Goal: Task Accomplishment & Management: Manage account settings

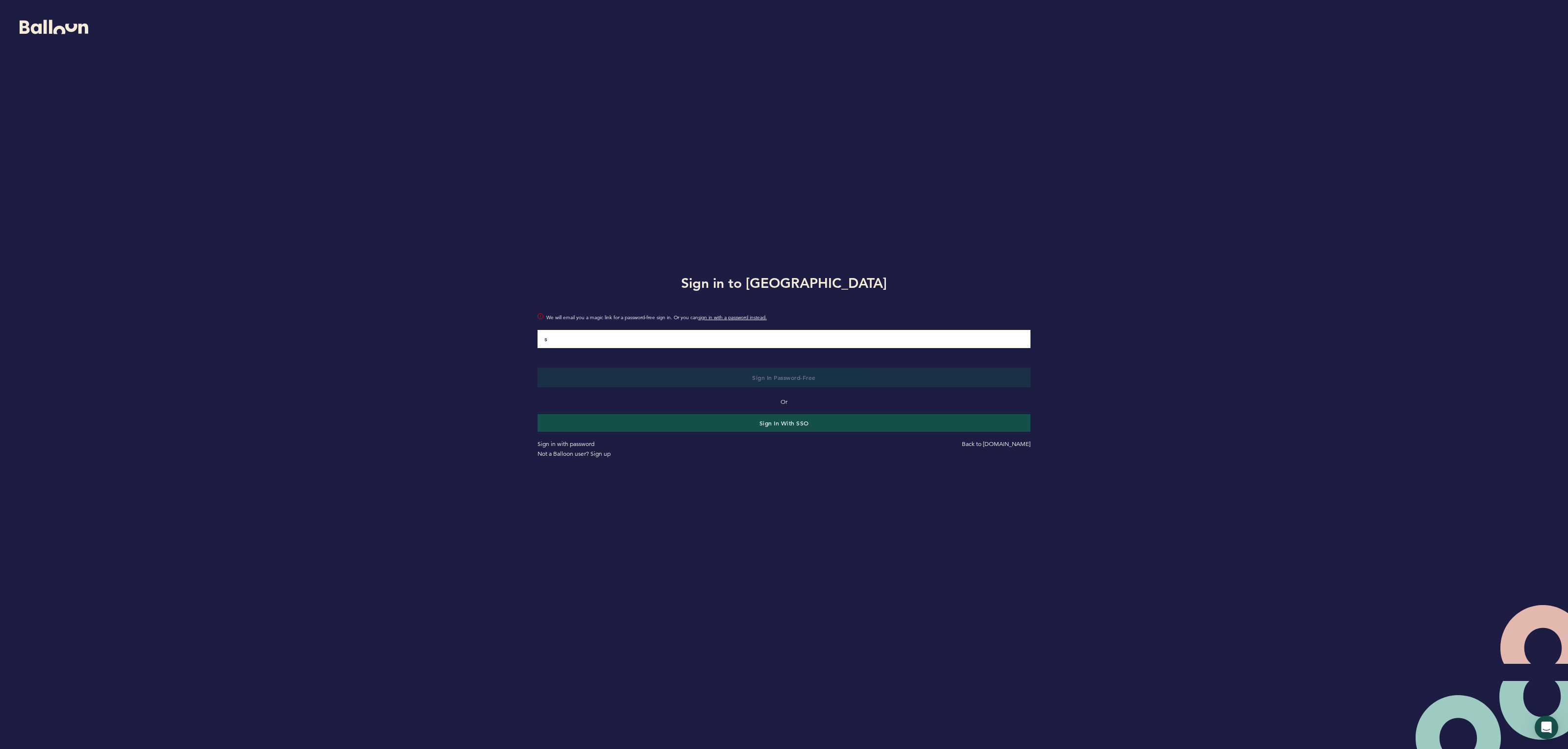
type input "[PERSON_NAME][EMAIL_ADDRESS][PERSON_NAME][DOMAIN_NAME]"
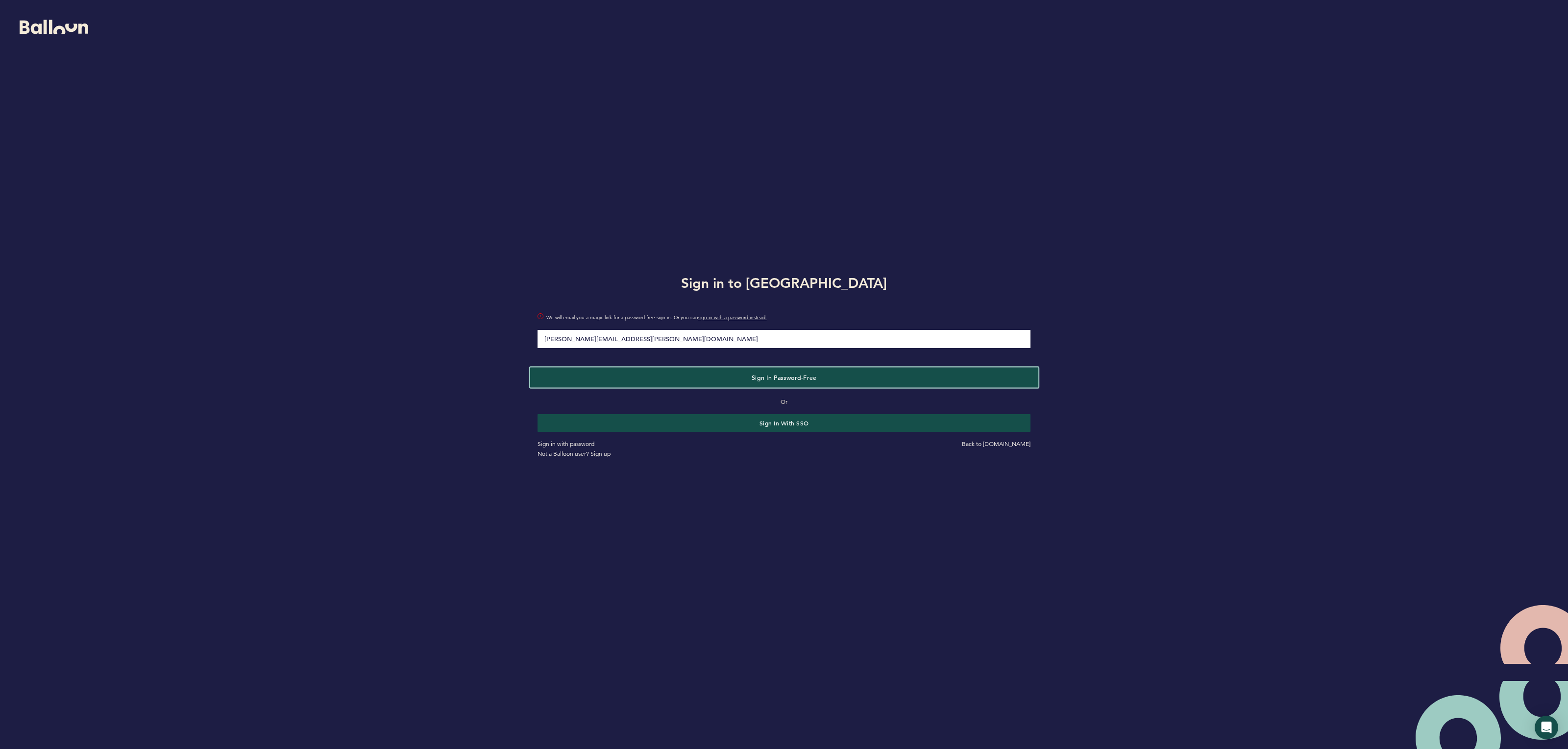
click at [671, 380] on button "Sign in Password-Free" at bounding box center [784, 377] width 508 height 20
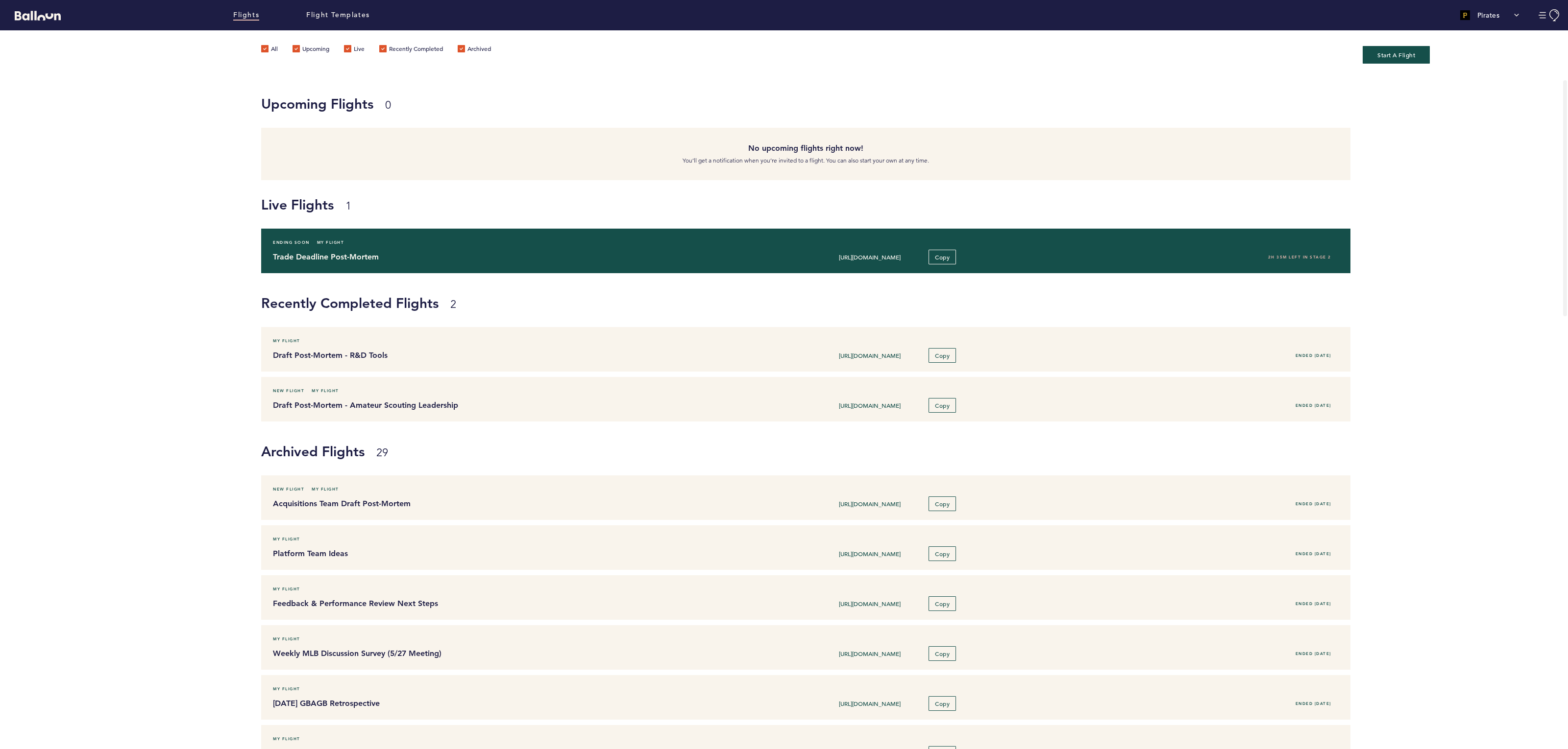
click at [375, 247] on div "Ending Soon My Flight Trade Deadline Post-Mortem [URL][DOMAIN_NAME] Copy 2H 35M…" at bounding box center [805, 251] width 1089 height 44
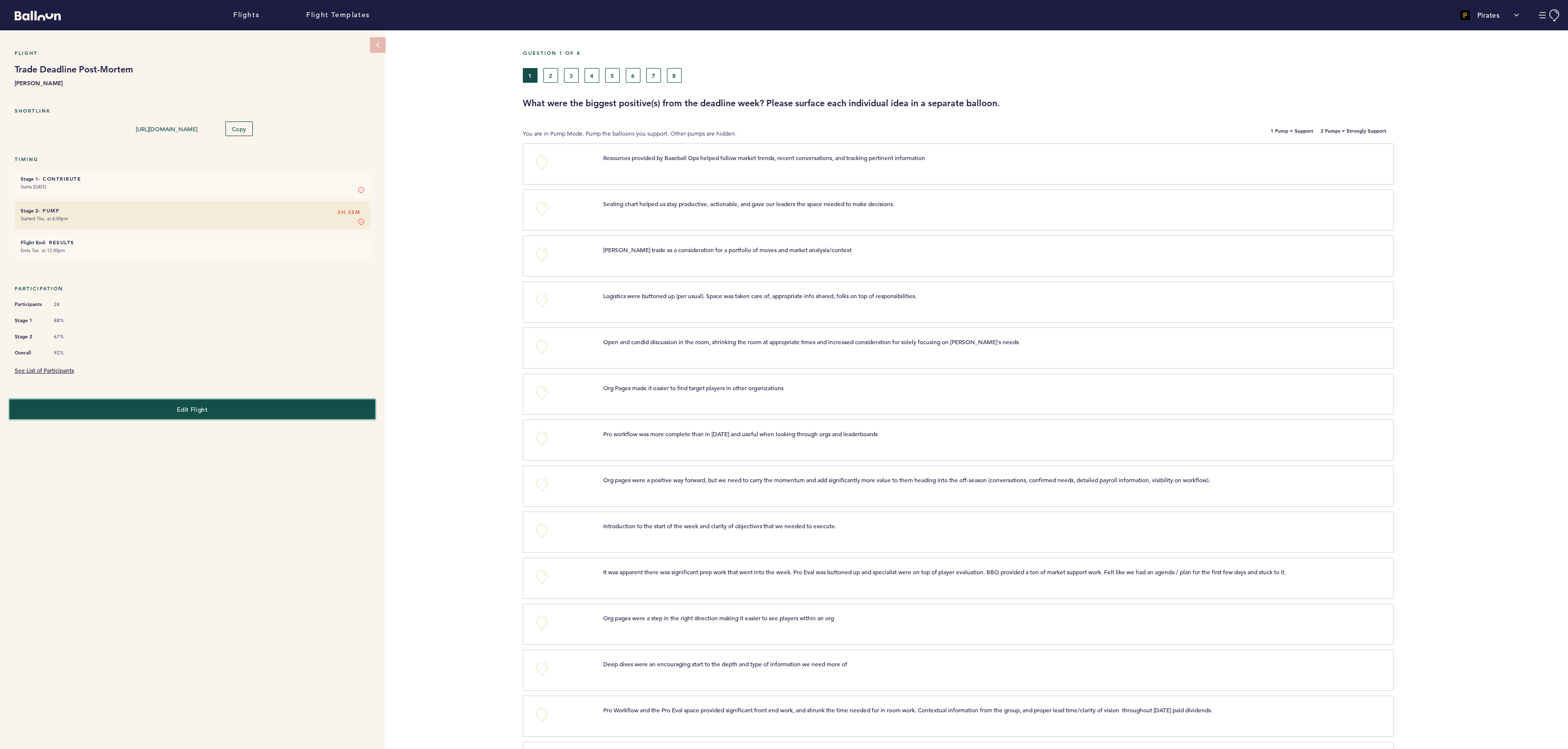
click at [121, 411] on button "Edit Flight" at bounding box center [192, 409] width 366 height 20
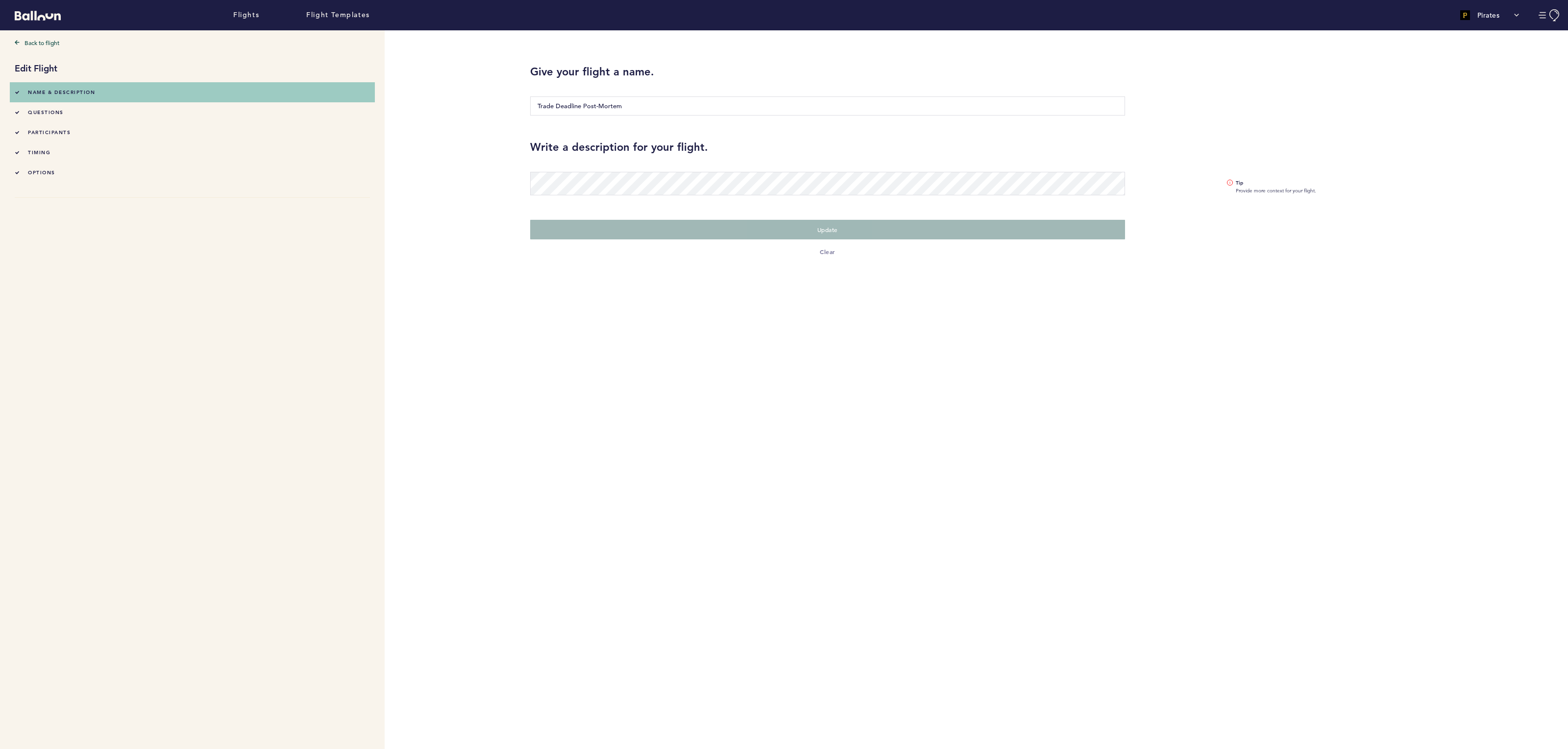
click at [29, 148] on div "timing" at bounding box center [32, 153] width 36 height 11
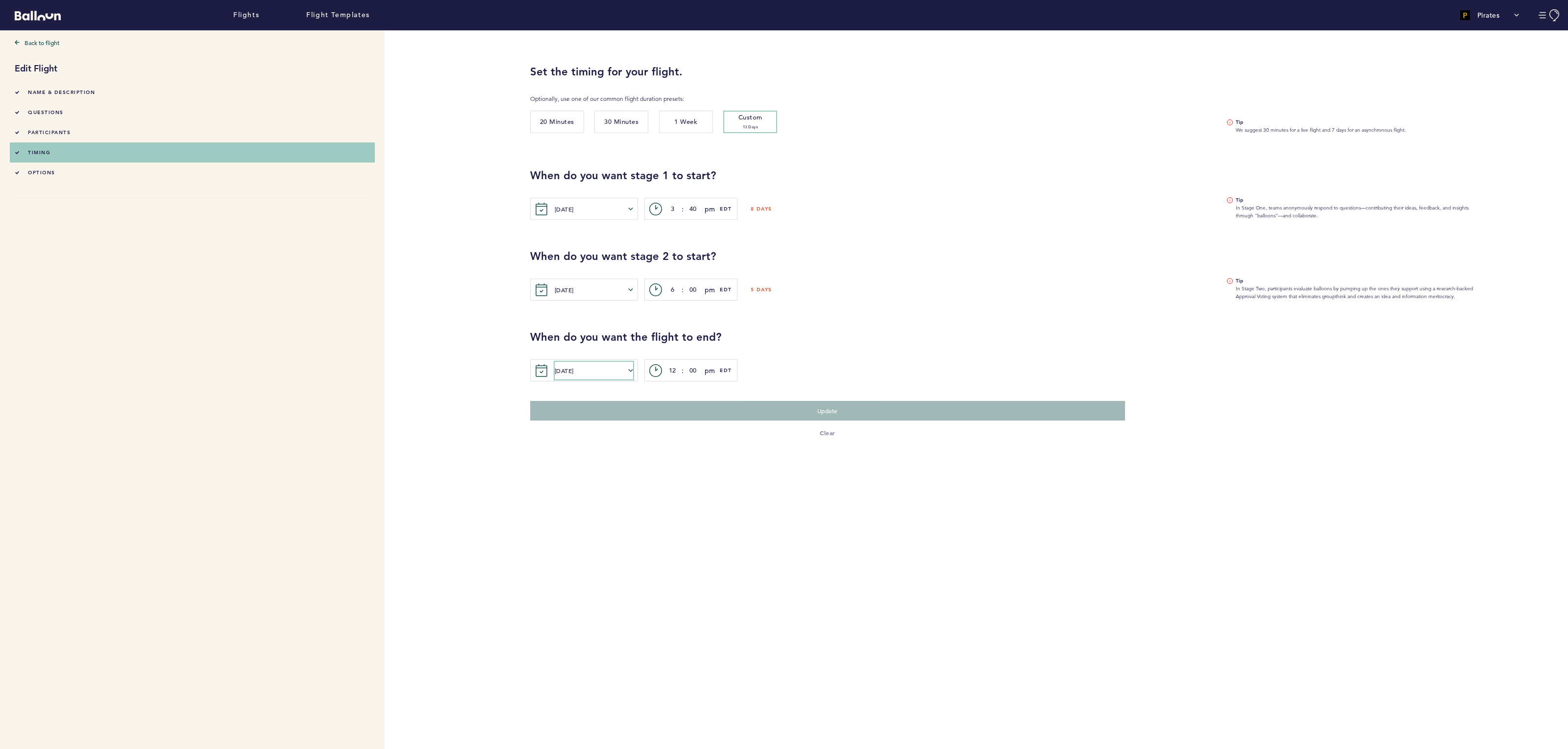
click at [567, 371] on button "[DATE]" at bounding box center [594, 371] width 79 height 17
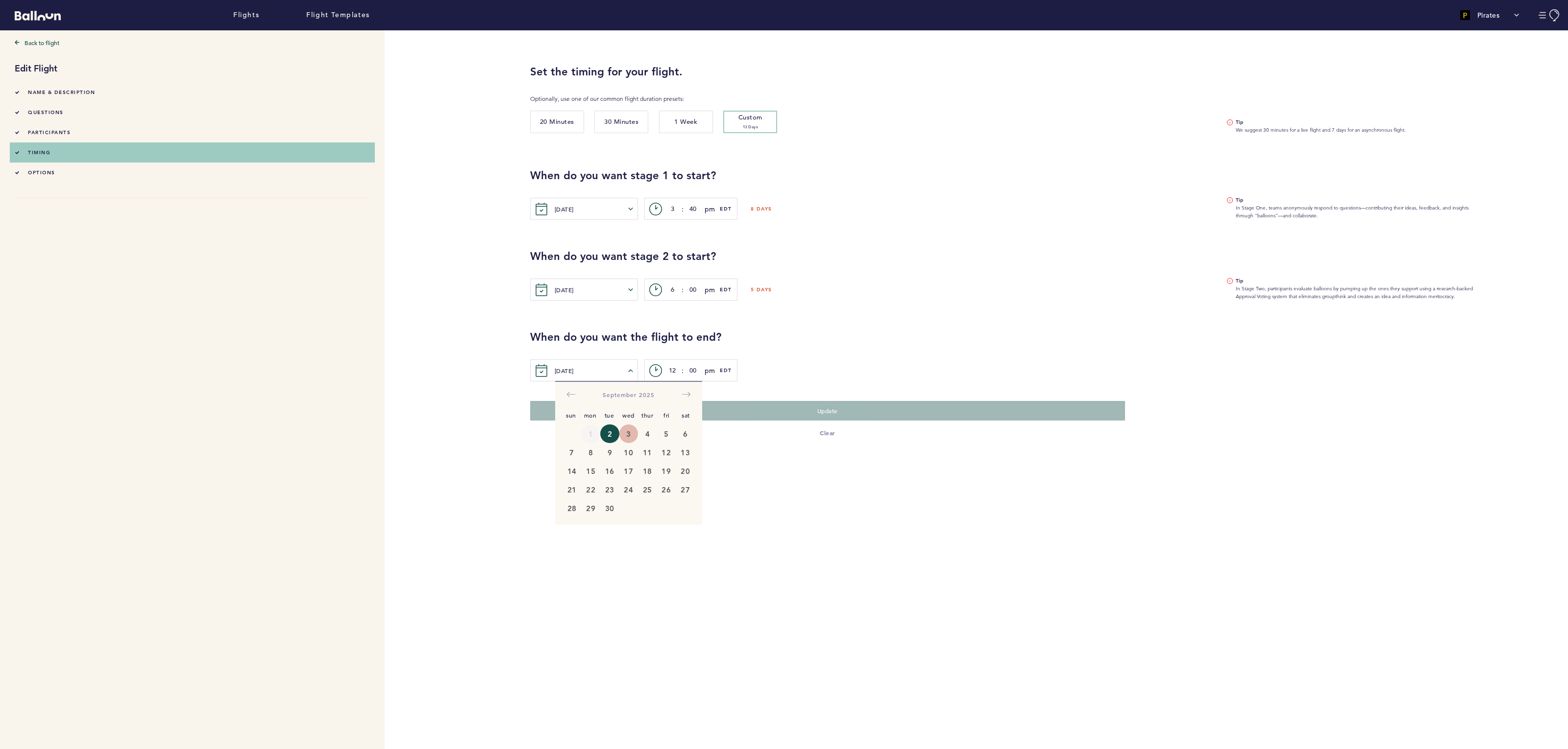
click at [625, 432] on button "3" at bounding box center [629, 433] width 19 height 18
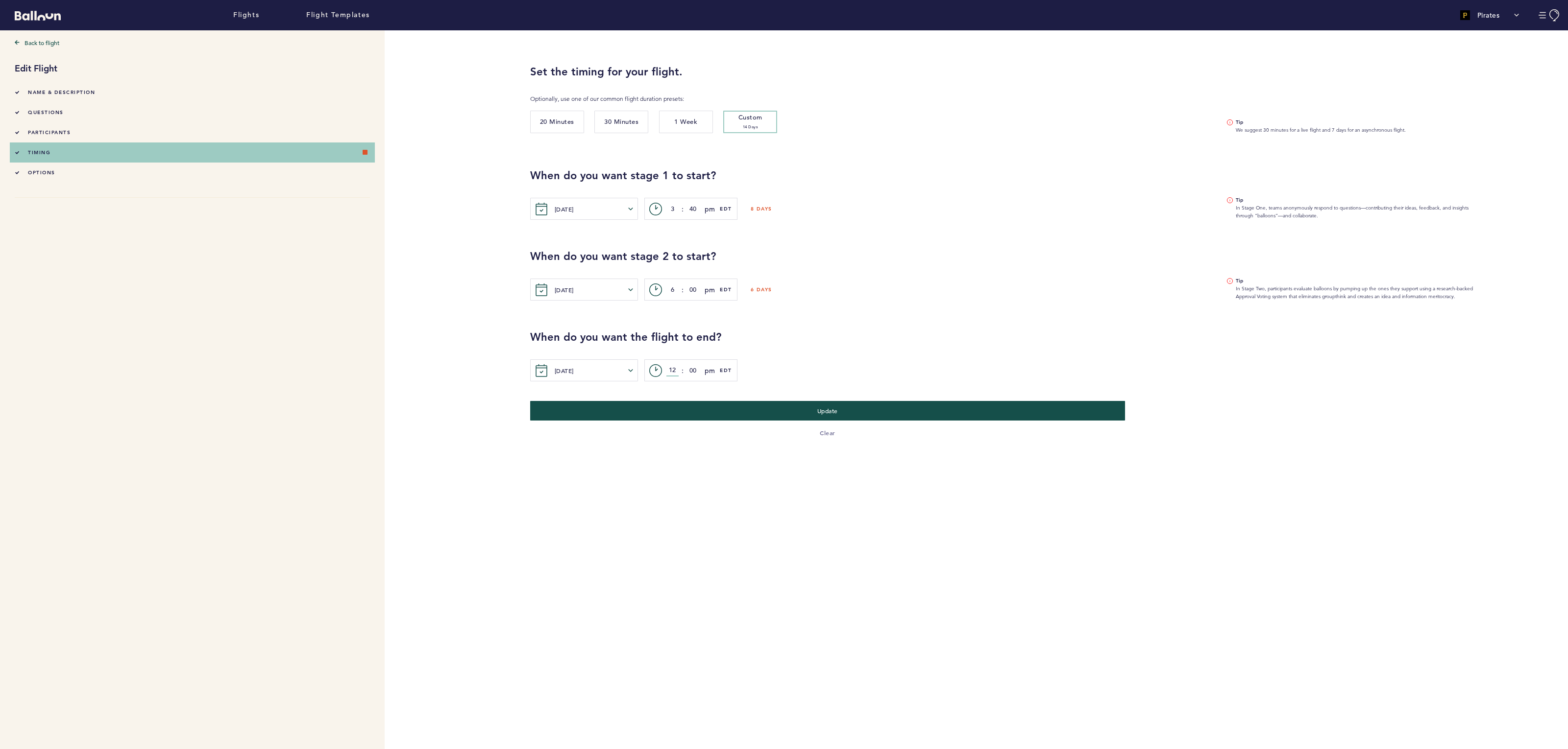
drag, startPoint x: 674, startPoint y: 367, endPoint x: 663, endPoint y: 370, distance: 11.4
click at [663, 370] on div "c> 12 : 00 pm am pm EDT" at bounding box center [691, 370] width 93 height 22
type input "5"
click at [788, 357] on div "When do you want the flight to end? [DATE] Sun Mon Tue Wed Thur Fri Sat [DATE] …" at bounding box center [1045, 356] width 1045 height 52
click at [786, 409] on button "Update" at bounding box center [827, 410] width 613 height 20
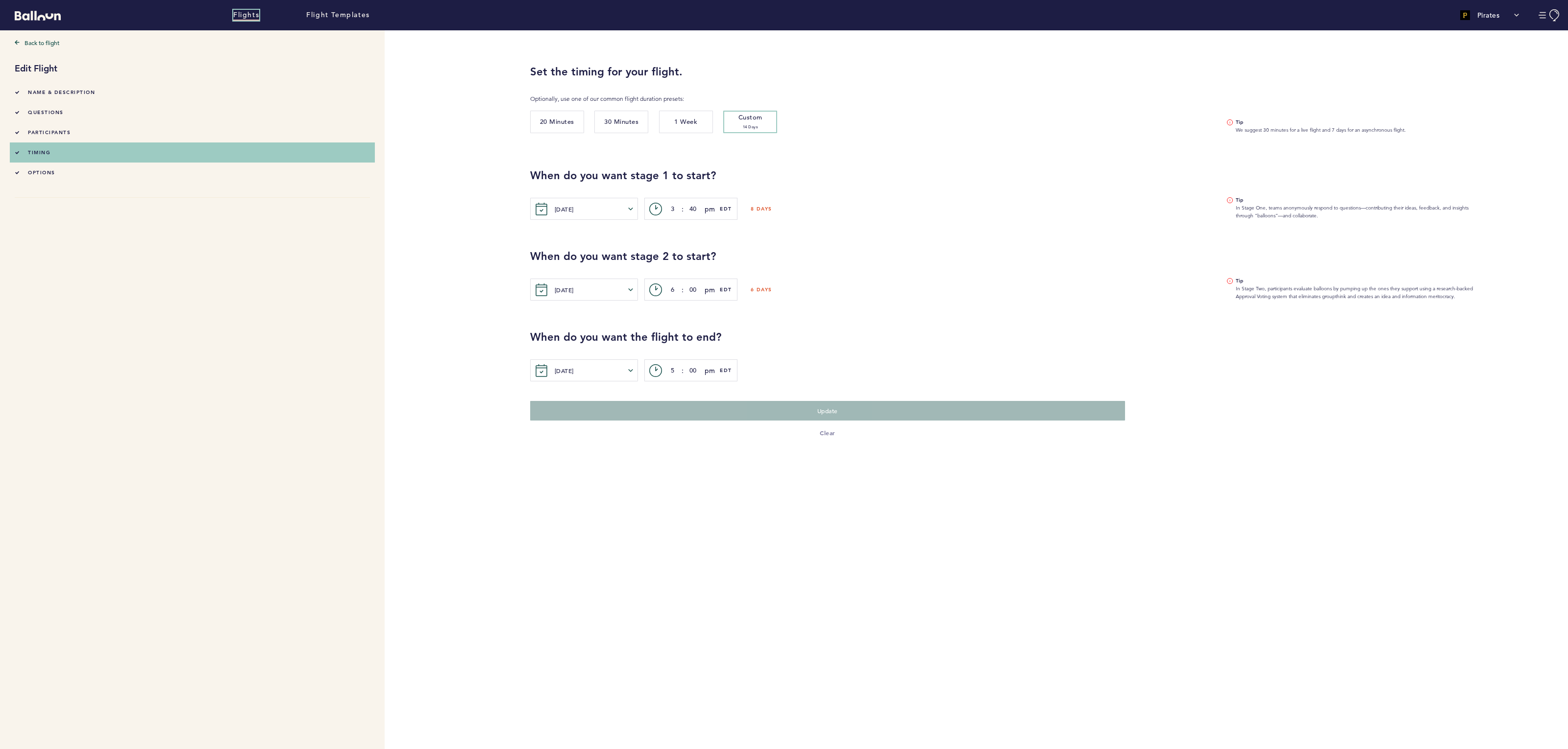
click at [235, 12] on link "Flights" at bounding box center [246, 14] width 26 height 11
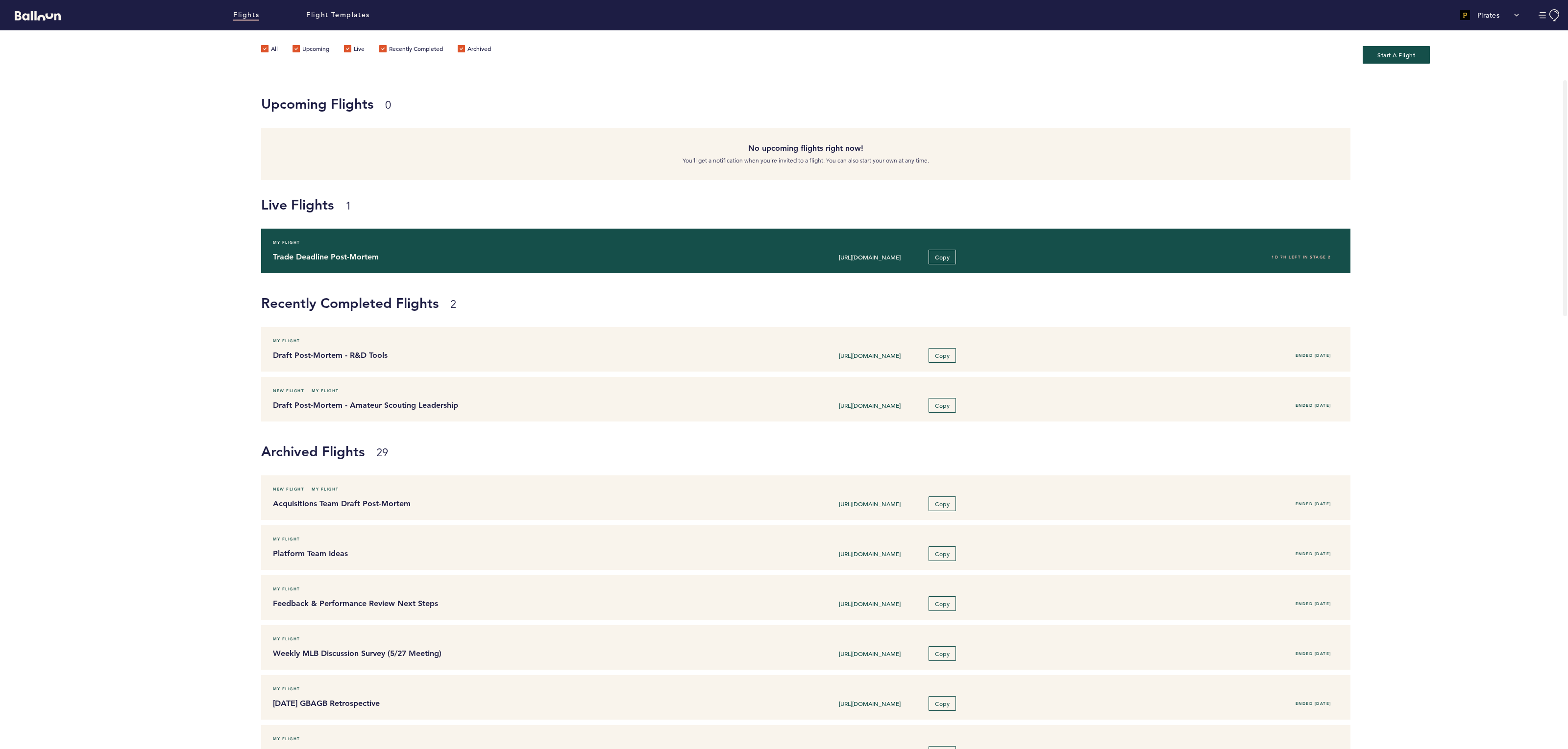
click at [424, 257] on h4 "Trade Deadline Post-Mortem" at bounding box center [490, 257] width 435 height 12
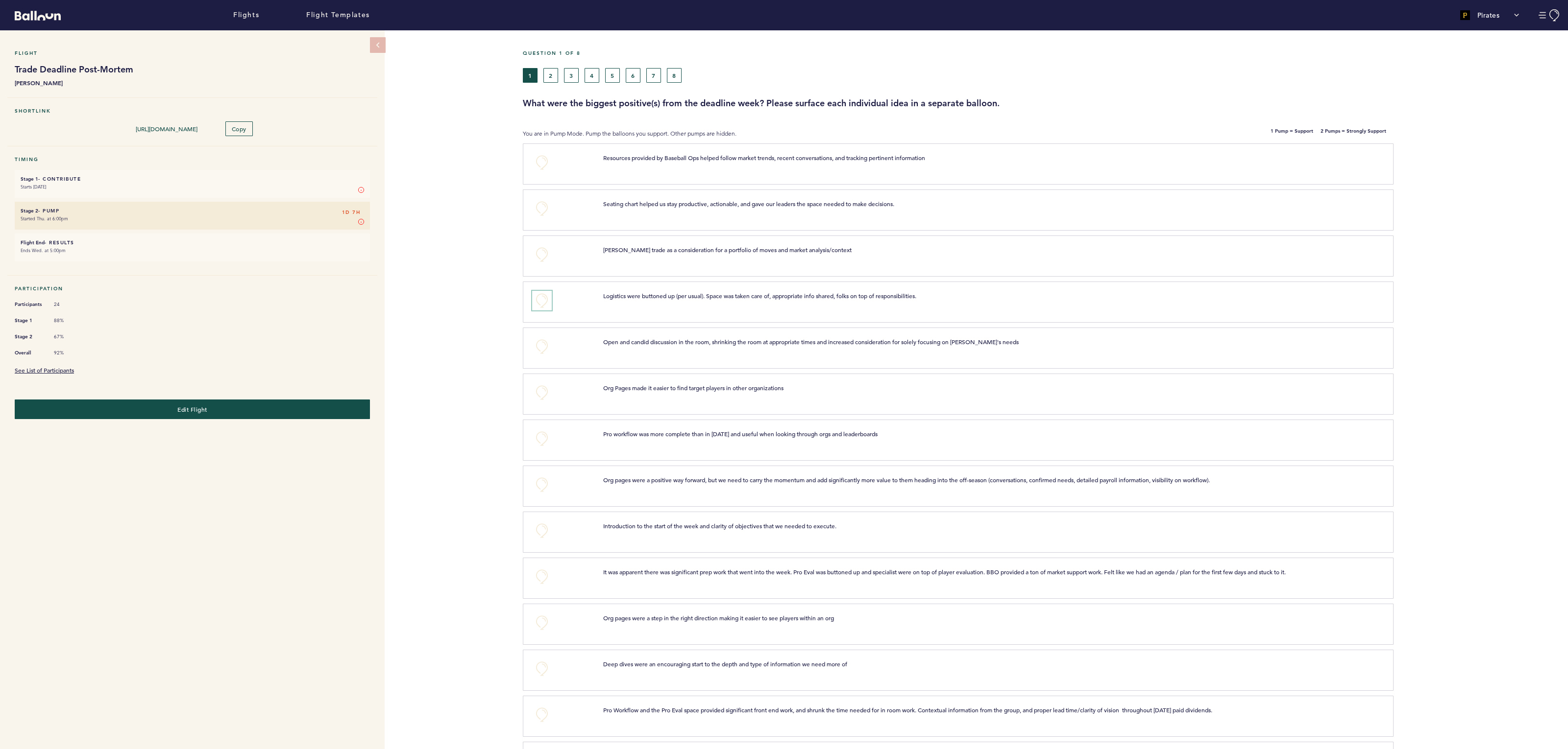
click at [542, 302] on button "+0" at bounding box center [542, 301] width 19 height 19
click at [547, 394] on button "+0" at bounding box center [542, 393] width 19 height 19
click at [542, 159] on button "+0" at bounding box center [542, 162] width 19 height 19
click at [543, 395] on span "+1" at bounding box center [542, 391] width 7 height 10
click at [548, 443] on button "+0" at bounding box center [542, 439] width 19 height 19
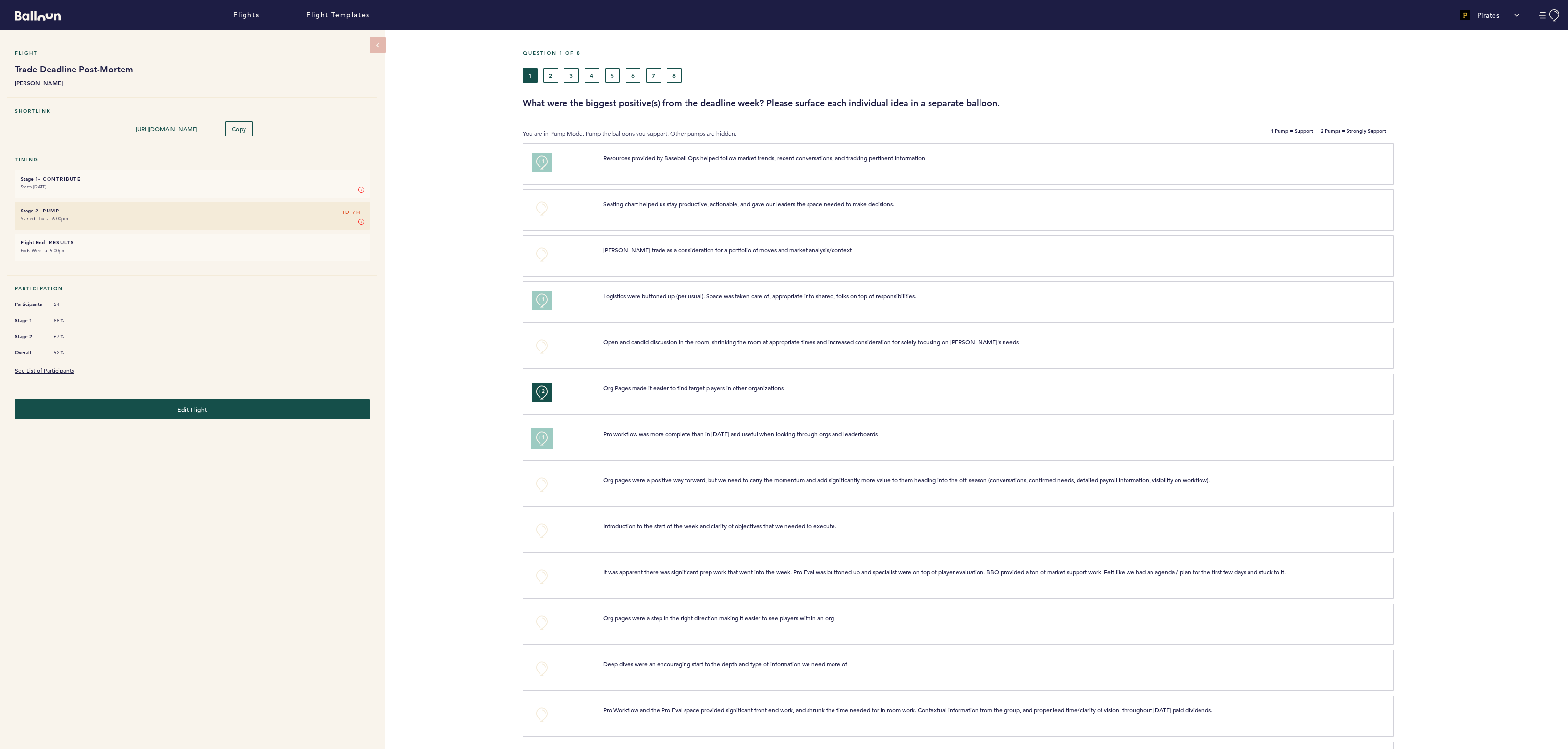
click at [548, 443] on button "+1" at bounding box center [542, 439] width 19 height 19
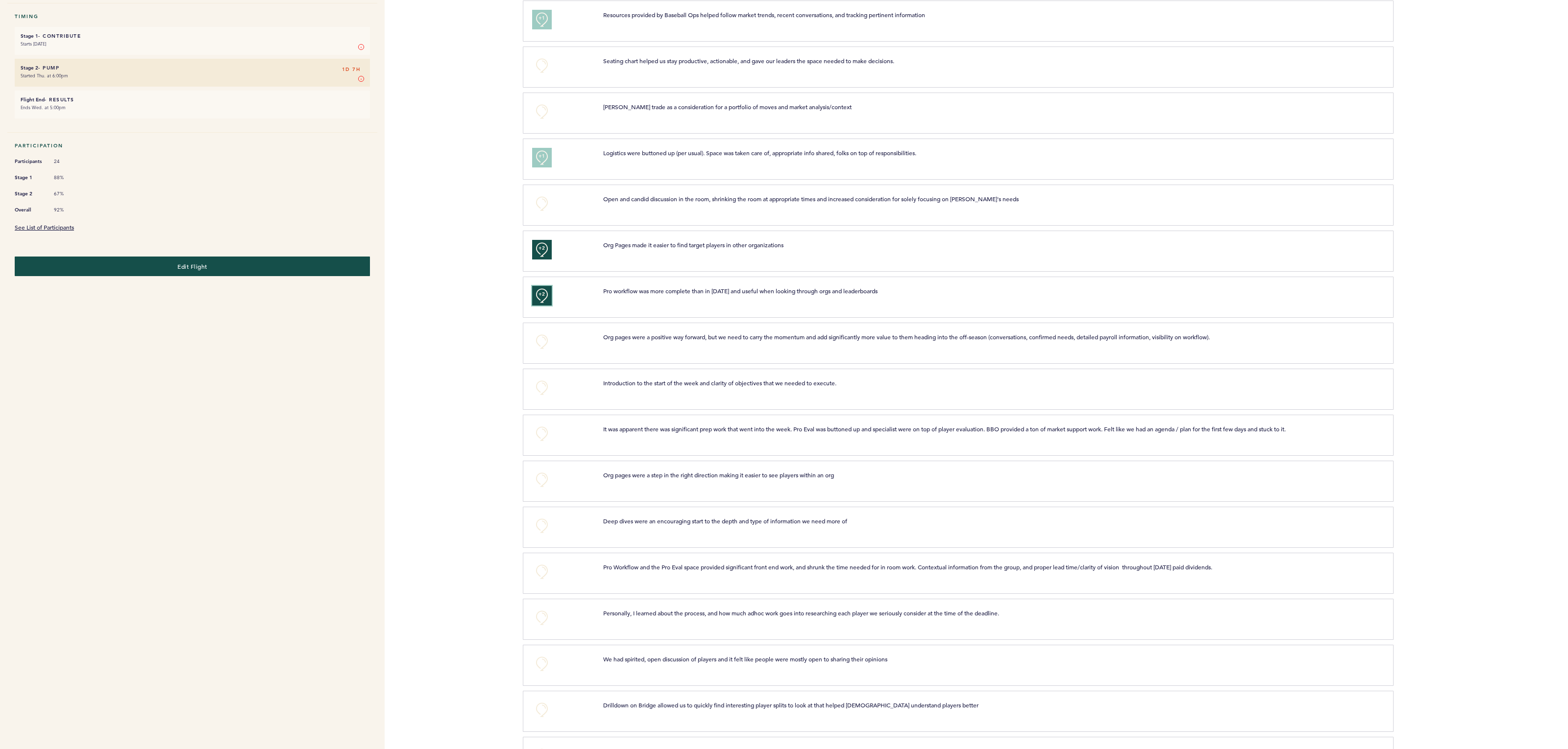
scroll to position [155, 0]
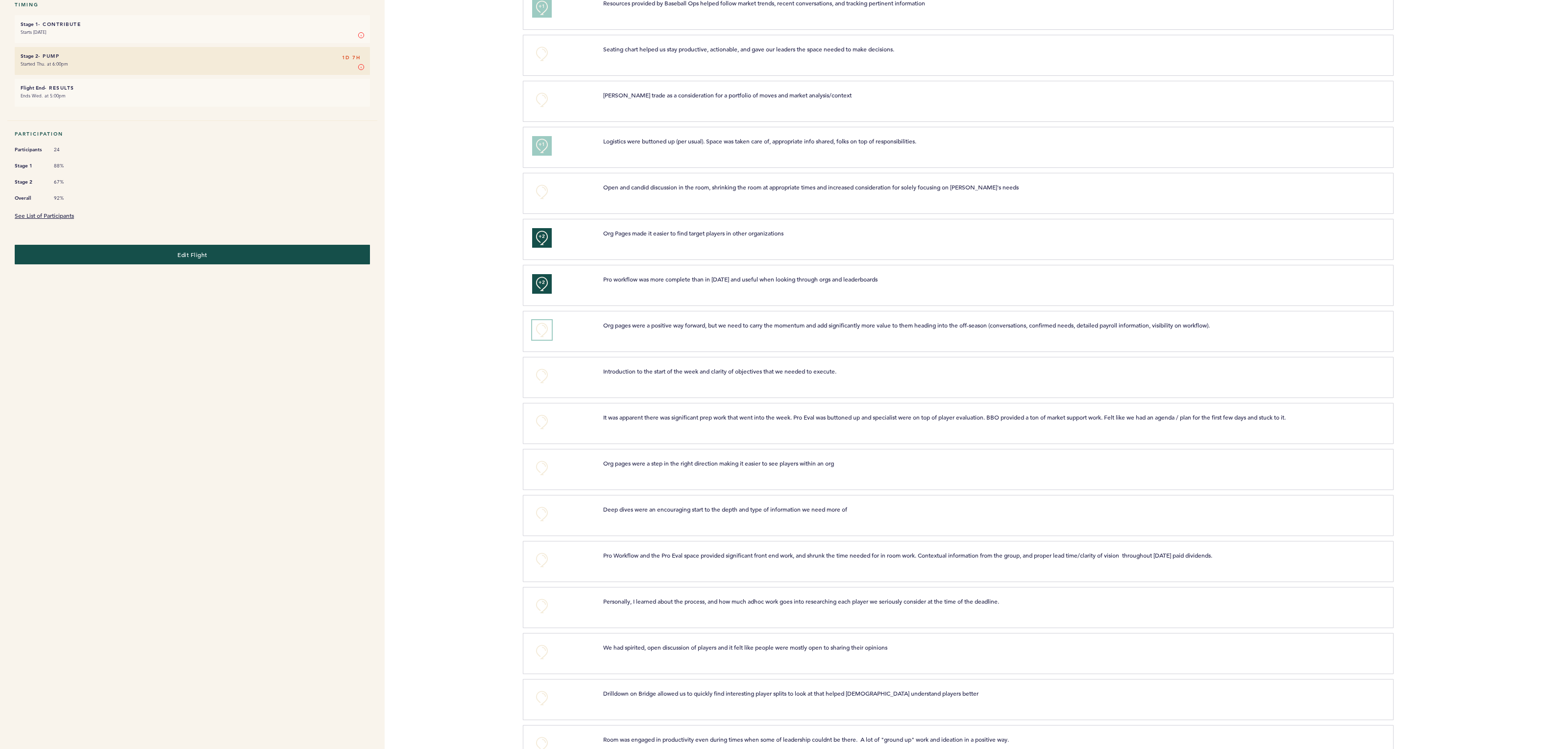
click at [537, 334] on button "+0" at bounding box center [542, 330] width 19 height 19
click at [537, 334] on button "+1" at bounding box center [542, 330] width 19 height 19
click at [537, 334] on button "+2" at bounding box center [542, 330] width 19 height 19
click at [537, 334] on button "+0" at bounding box center [542, 330] width 19 height 19
click at [547, 375] on button "+0" at bounding box center [542, 376] width 19 height 19
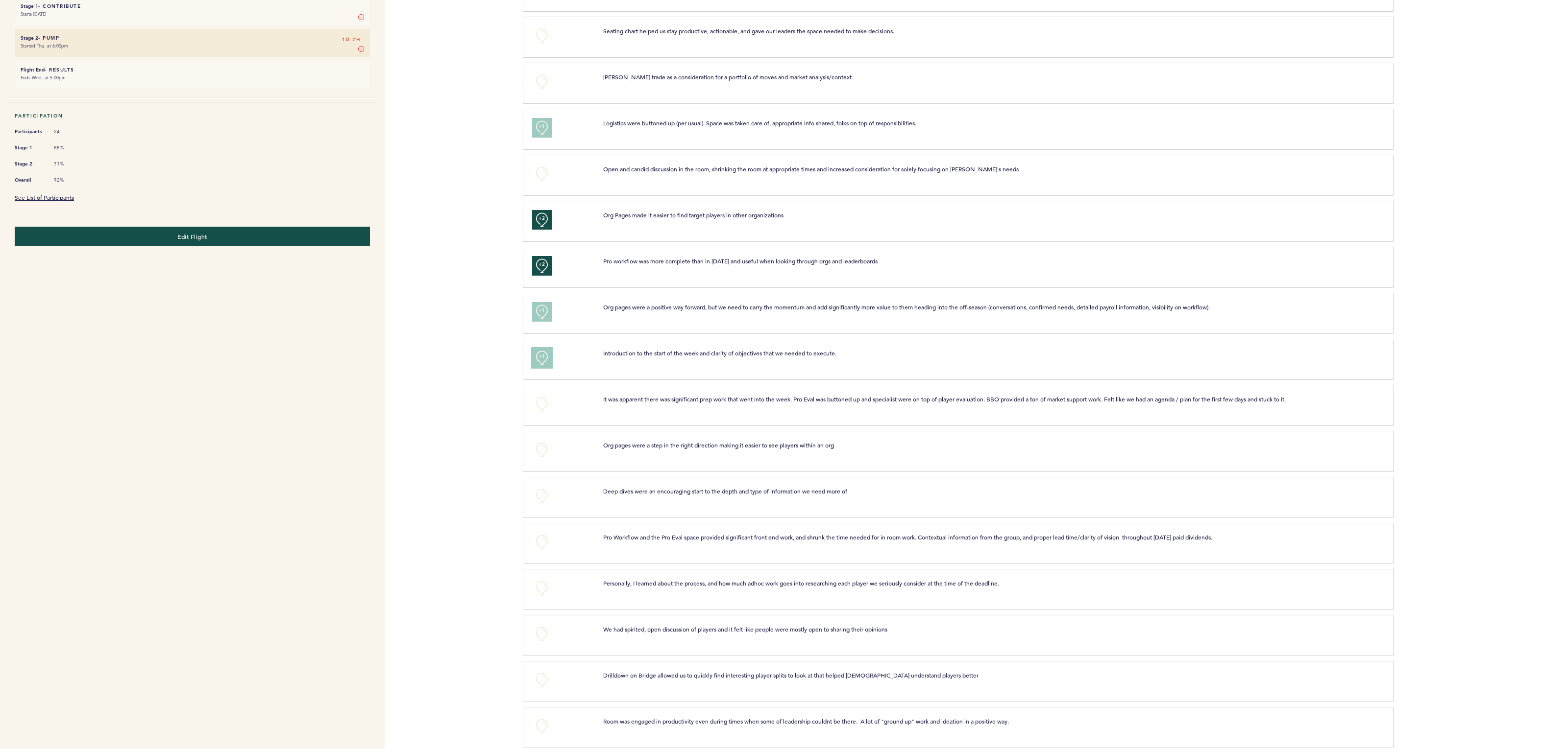
scroll to position [179, 0]
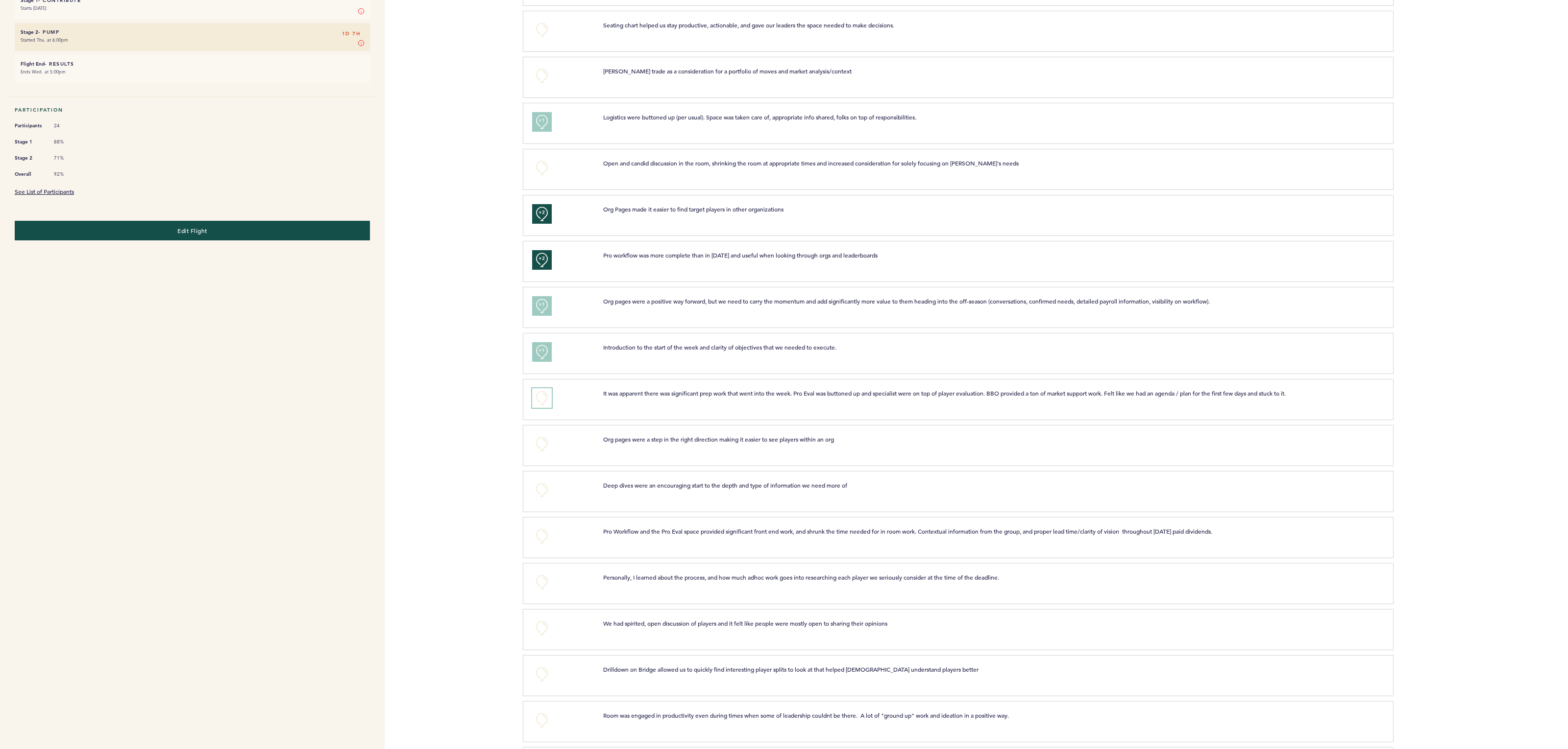
click at [546, 395] on button "+0" at bounding box center [542, 398] width 19 height 19
click at [544, 448] on button "+0" at bounding box center [542, 444] width 19 height 19
click at [541, 493] on button "+0" at bounding box center [542, 490] width 19 height 19
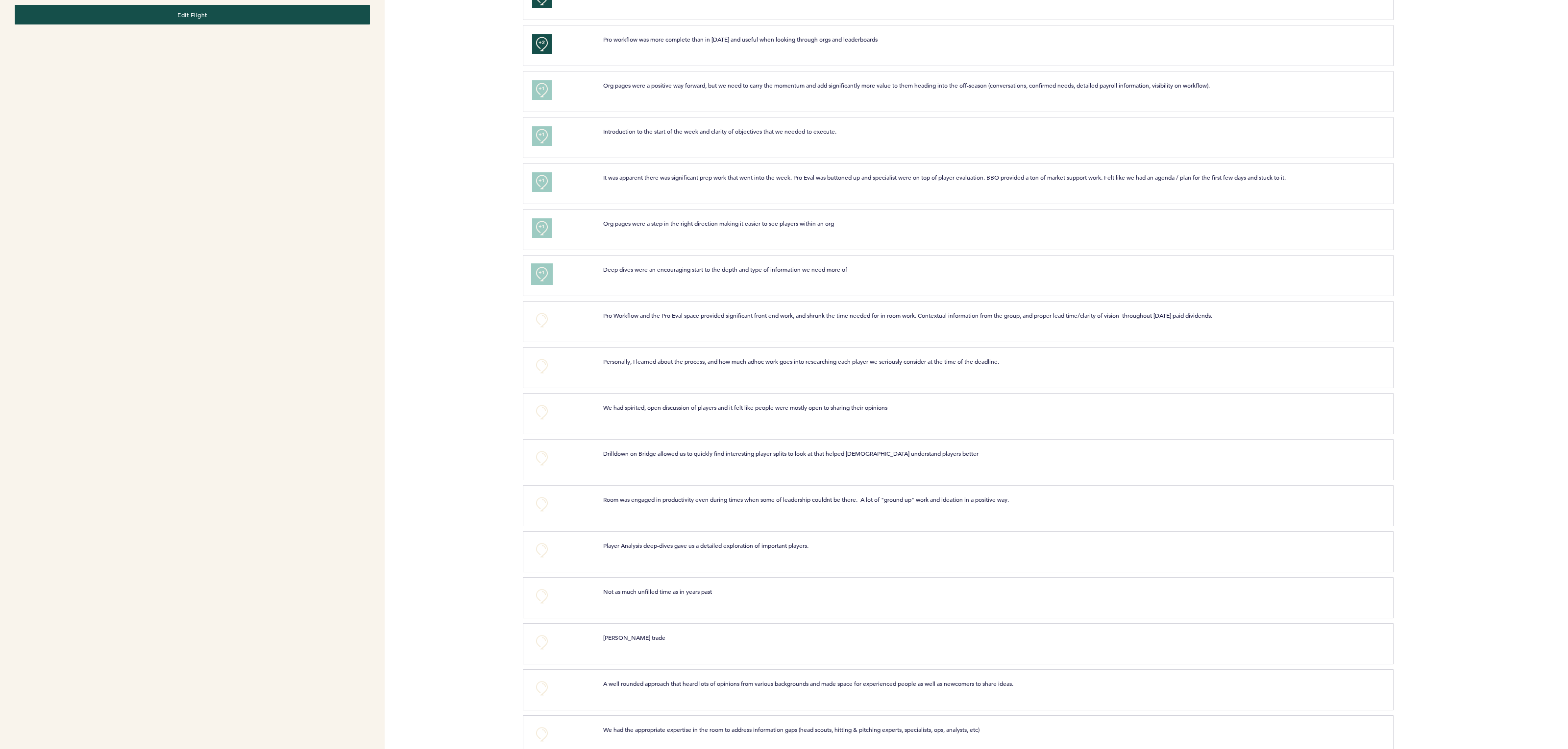
scroll to position [395, 0]
click at [543, 321] on button "+0" at bounding box center [542, 321] width 19 height 19
click at [543, 321] on span "+1" at bounding box center [542, 319] width 7 height 10
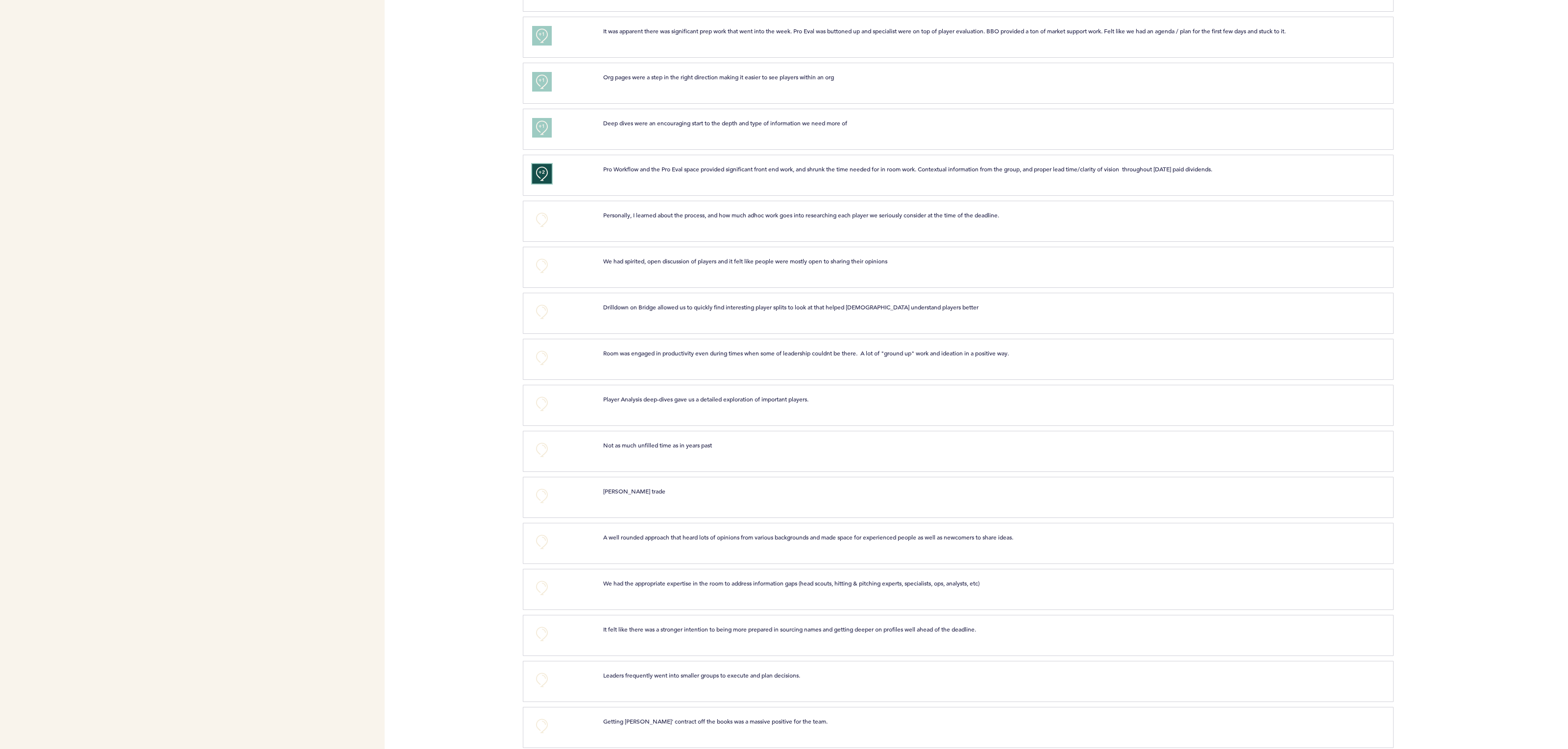
scroll to position [540, 0]
click at [551, 313] on div "+0" at bounding box center [560, 313] width 71 height 19
click at [544, 317] on button "+0" at bounding box center [542, 313] width 19 height 19
click at [544, 315] on span "+1" at bounding box center [542, 310] width 7 height 10
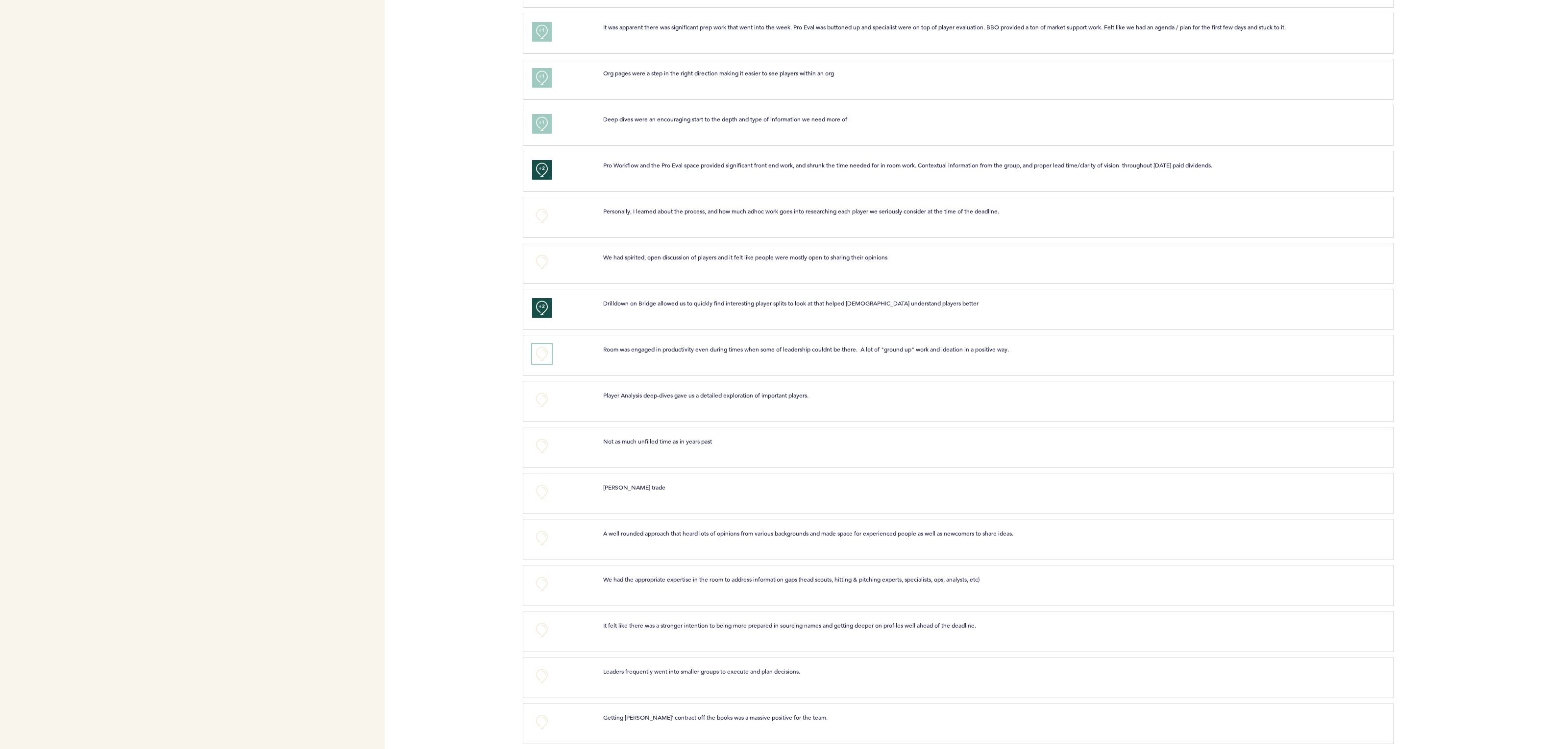
click at [535, 359] on button "+0" at bounding box center [542, 354] width 19 height 19
click at [540, 358] on span "+1" at bounding box center [542, 353] width 7 height 10
click at [545, 398] on button "+0" at bounding box center [542, 395] width 19 height 19
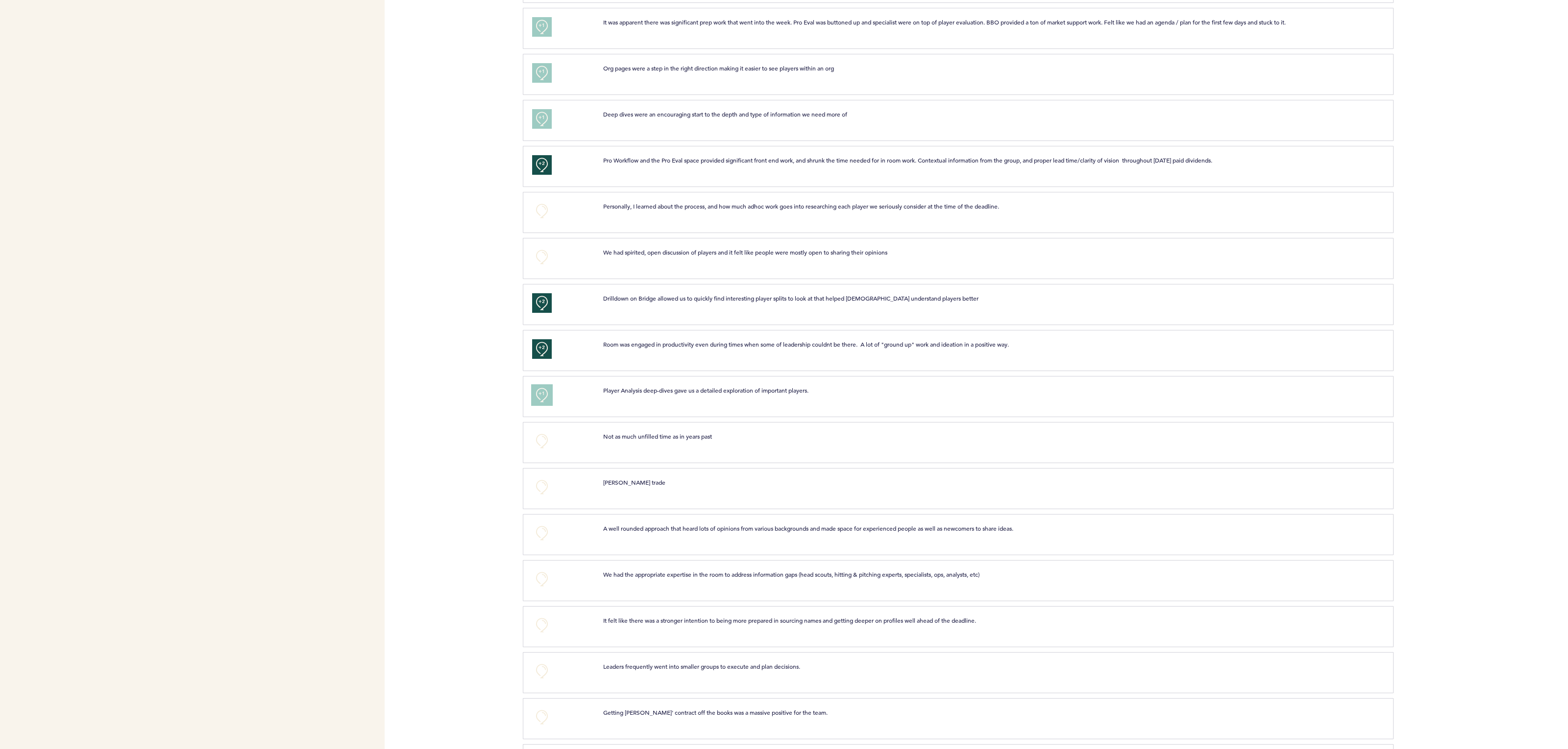
click at [545, 398] on button "+1" at bounding box center [542, 395] width 19 height 19
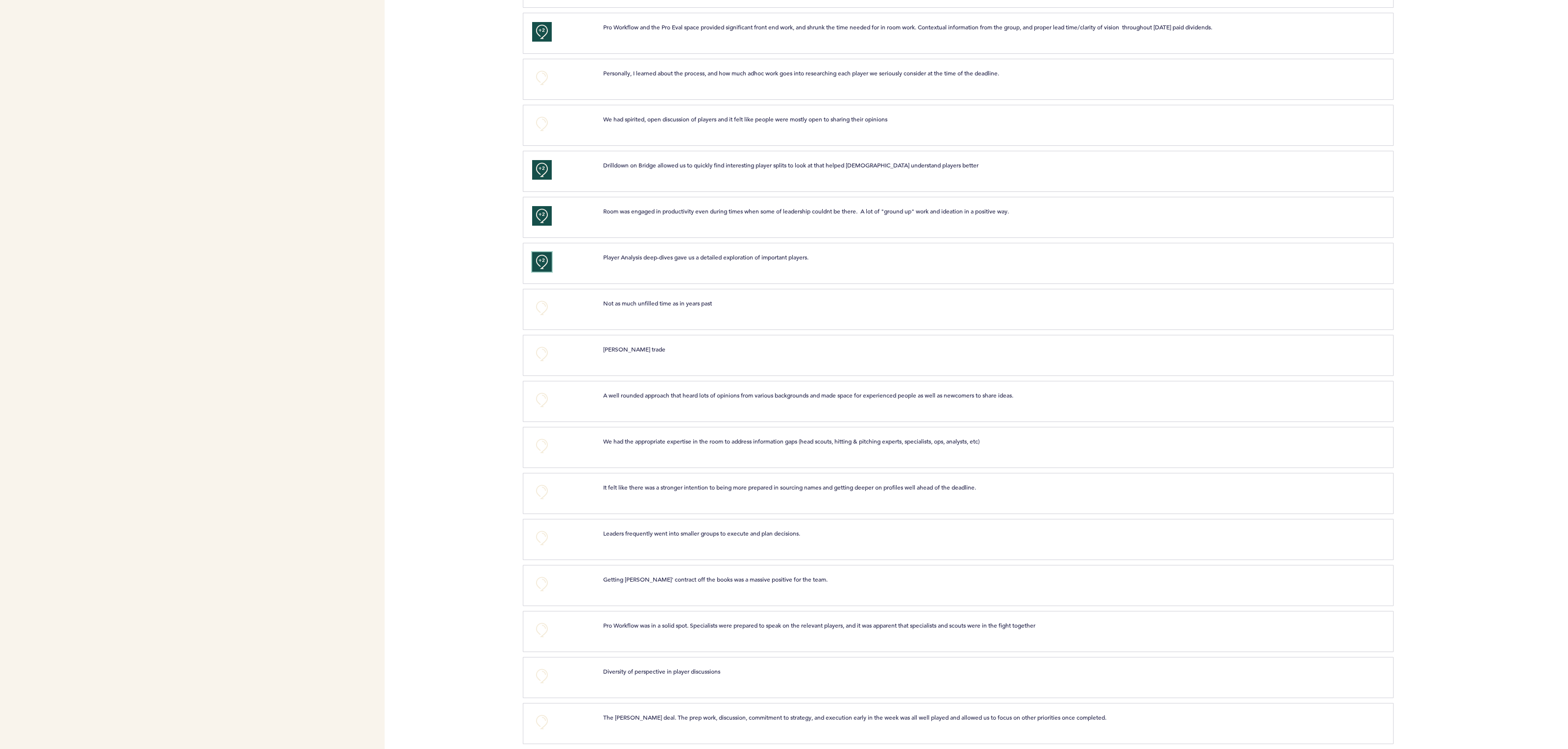
scroll to position [698, 0]
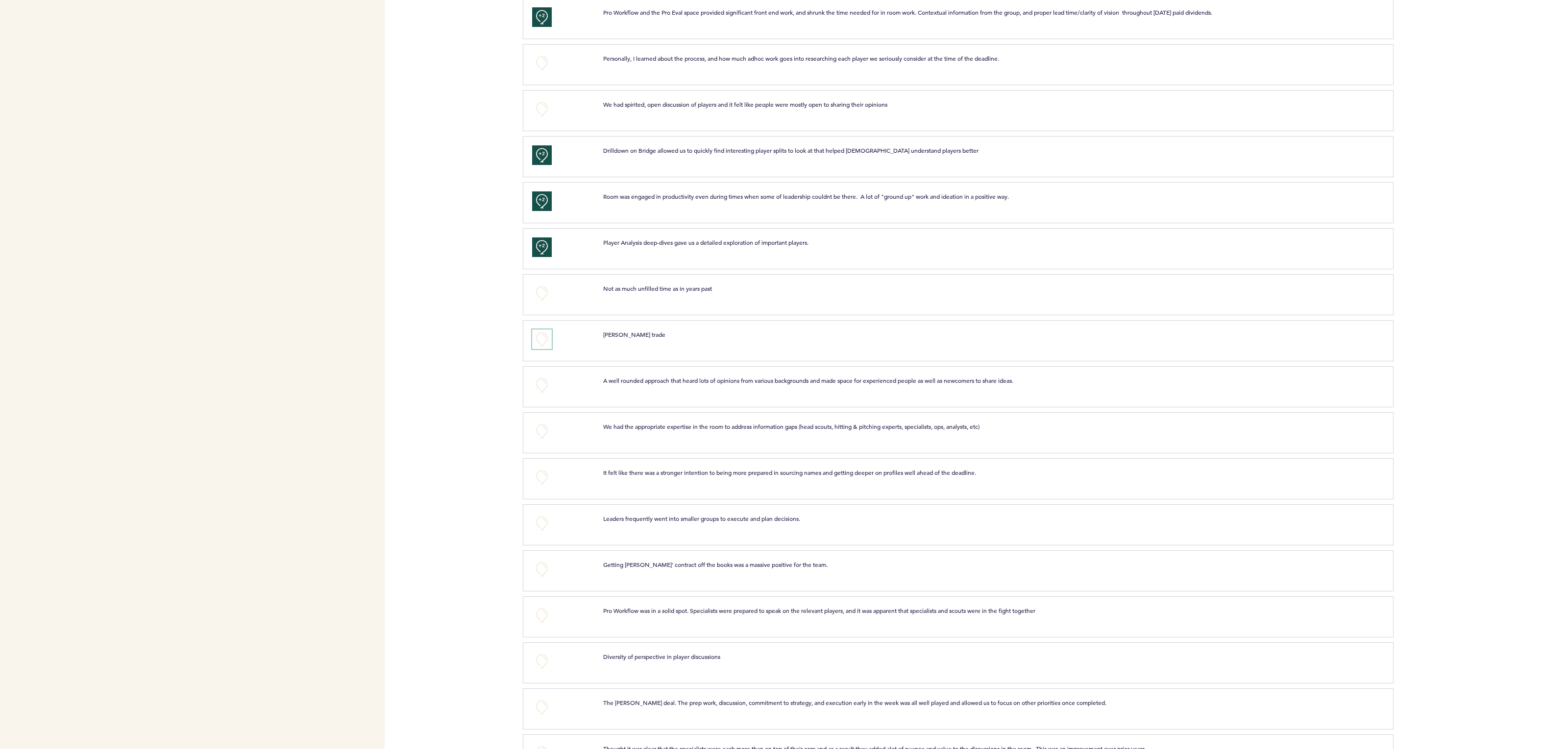
click at [539, 343] on button "+0" at bounding box center [542, 339] width 19 height 19
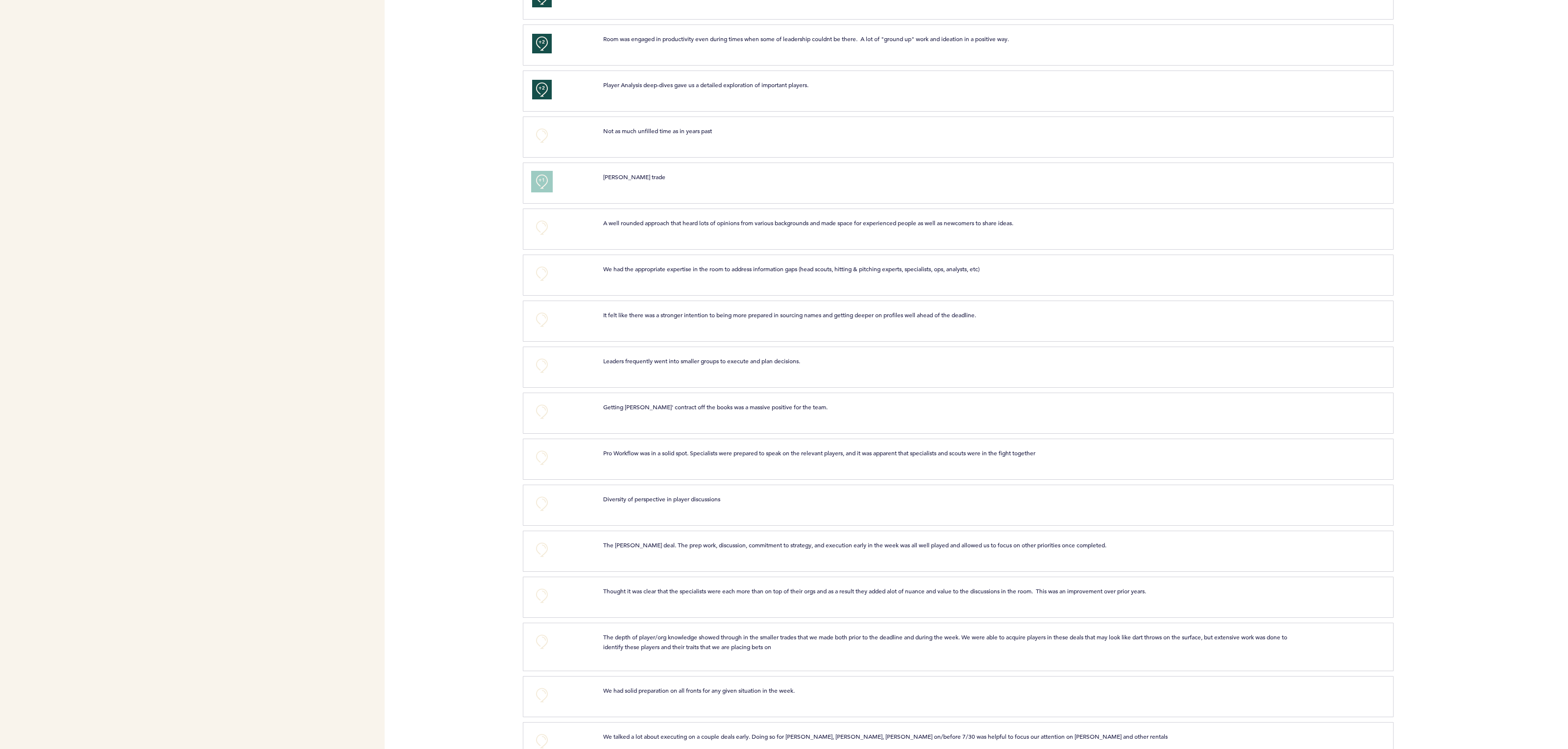
scroll to position [873, 0]
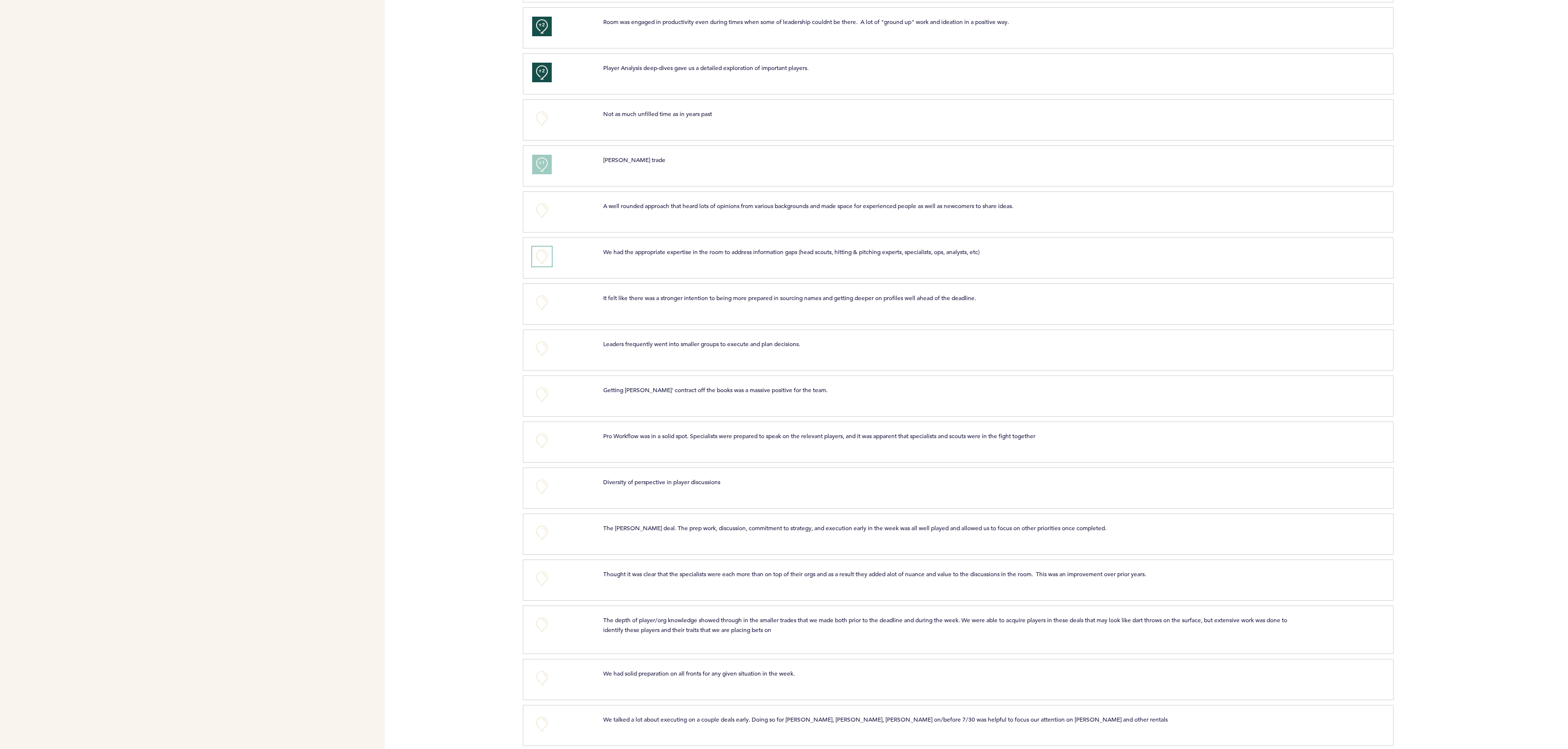
click at [535, 251] on button "+0" at bounding box center [542, 256] width 19 height 19
click at [542, 304] on button "+0" at bounding box center [542, 302] width 19 height 19
click at [544, 353] on button "+0" at bounding box center [542, 349] width 19 height 19
click at [544, 352] on span "+1" at bounding box center [542, 348] width 7 height 10
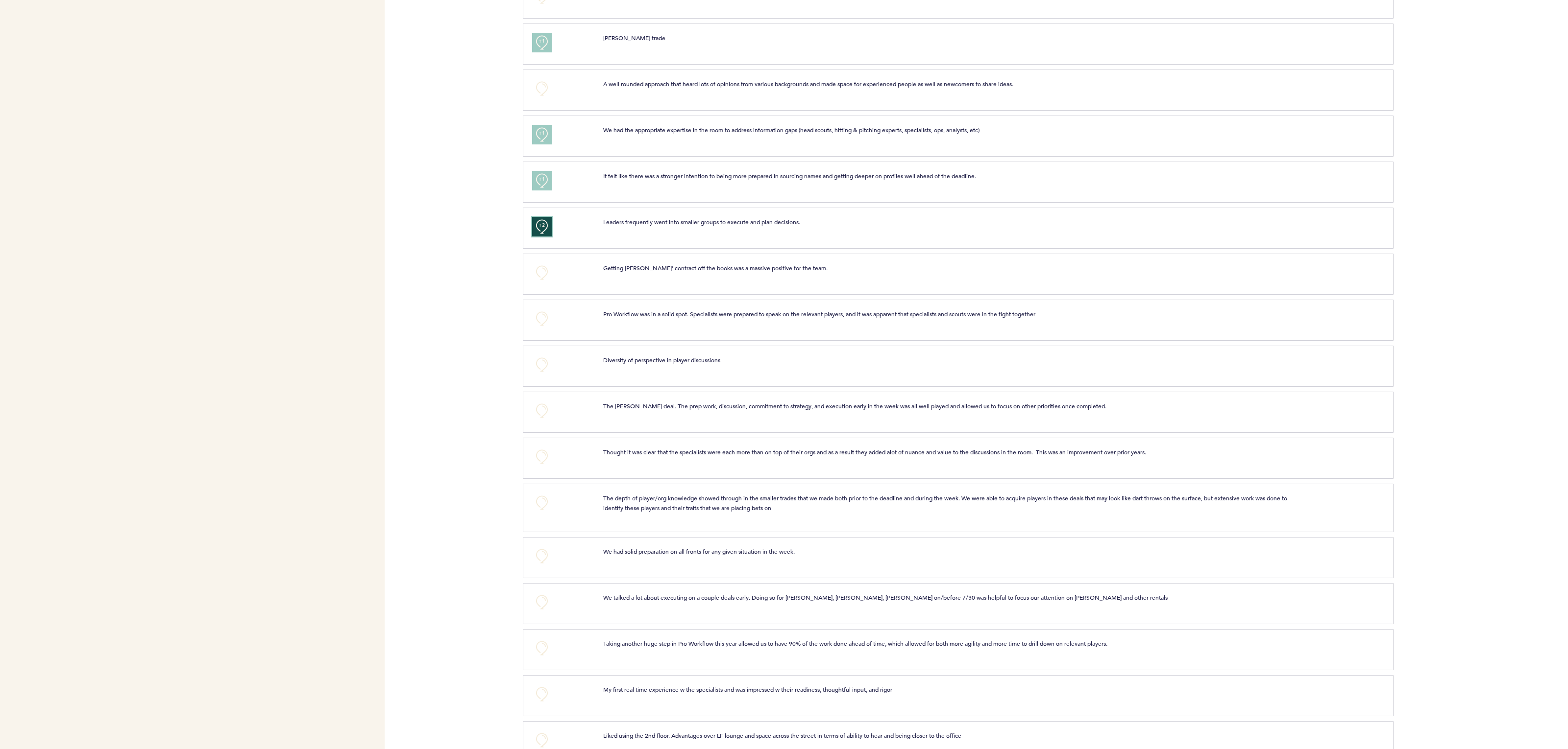
scroll to position [997, 0]
click at [535, 318] on button "+0" at bounding box center [542, 316] width 19 height 19
click at [535, 318] on button "+1" at bounding box center [542, 316] width 19 height 19
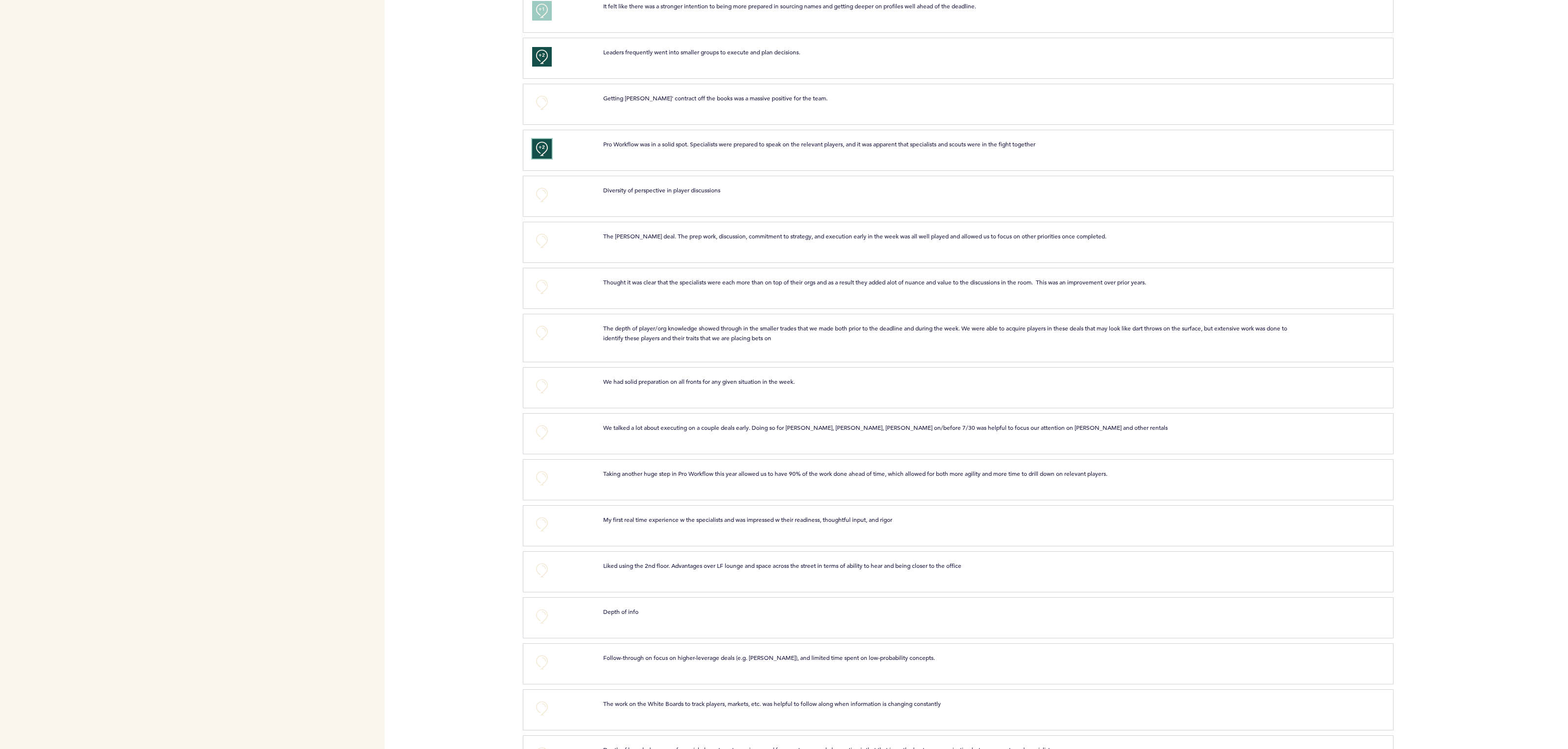
scroll to position [1172, 0]
click at [535, 241] on button "+0" at bounding box center [542, 234] width 19 height 19
click at [539, 281] on button "+0" at bounding box center [542, 280] width 19 height 19
click at [542, 284] on span "+1" at bounding box center [542, 279] width 7 height 10
click at [535, 288] on button "+2" at bounding box center [542, 280] width 19 height 19
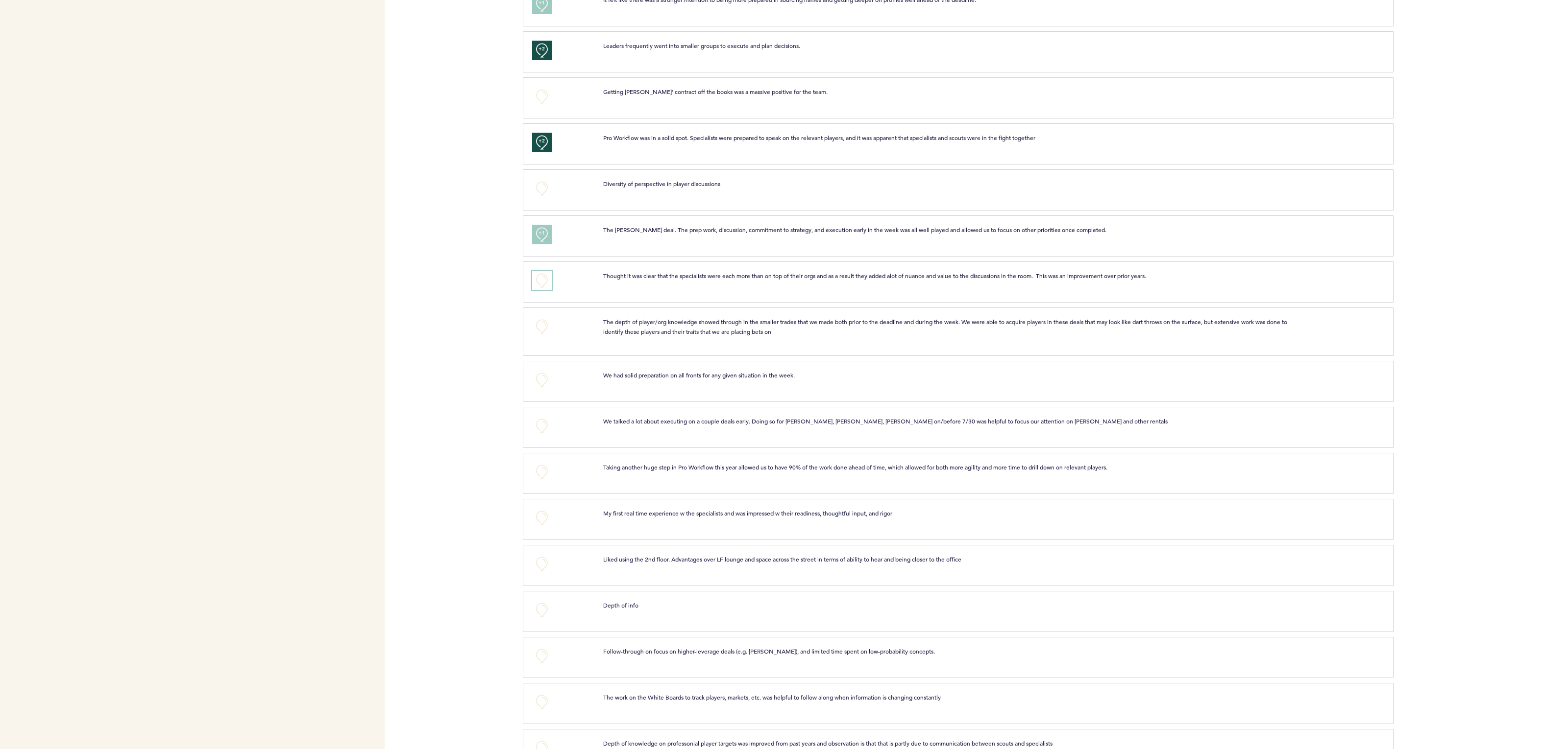
click at [535, 288] on button "+0" at bounding box center [542, 280] width 19 height 19
click at [547, 327] on button "+0" at bounding box center [542, 326] width 19 height 19
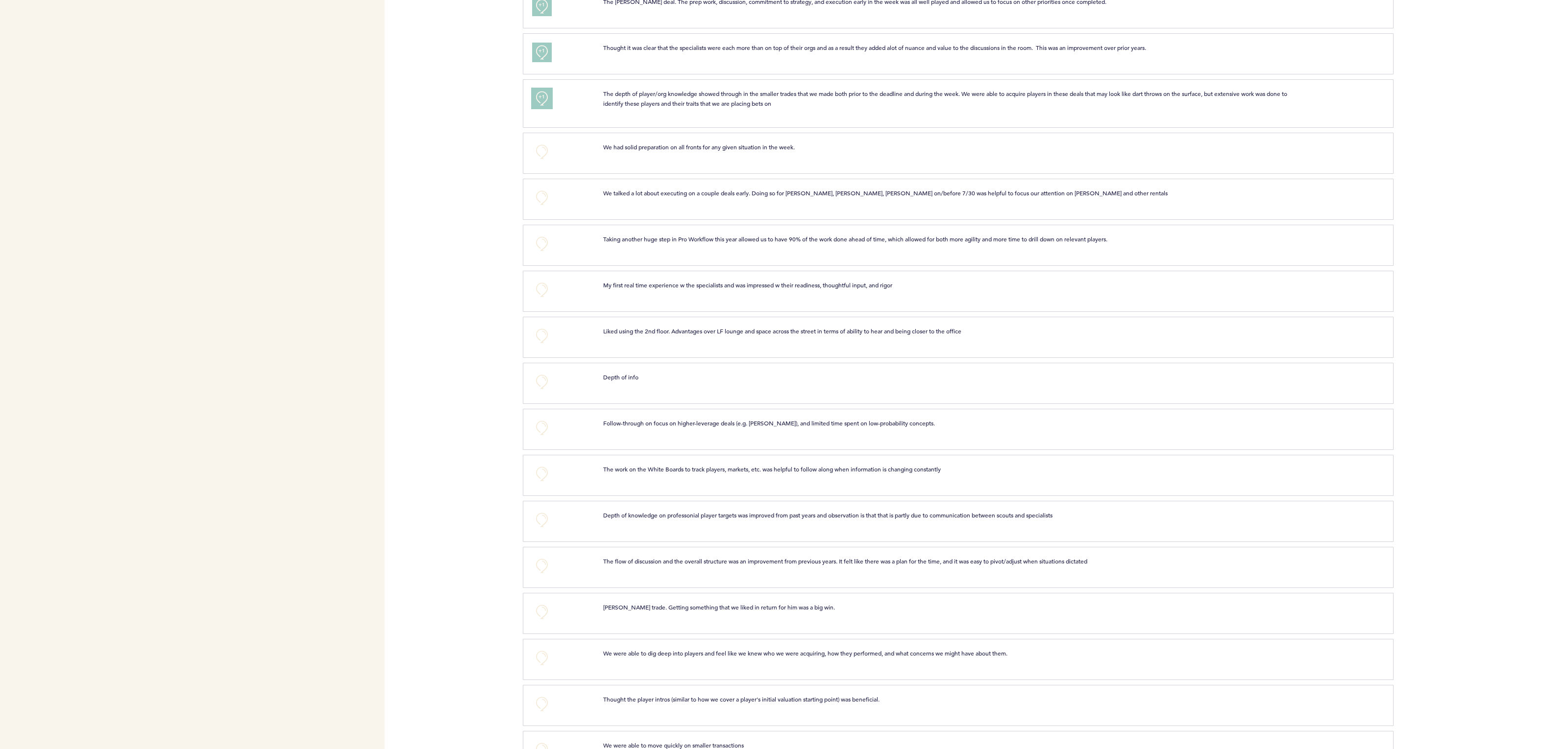
scroll to position [1401, 0]
click at [539, 244] on button "+0" at bounding box center [542, 242] width 19 height 19
click at [544, 295] on button "+0" at bounding box center [542, 288] width 19 height 19
click at [544, 340] on button "+0" at bounding box center [542, 334] width 19 height 19
click at [544, 337] on span "+1" at bounding box center [542, 332] width 7 height 10
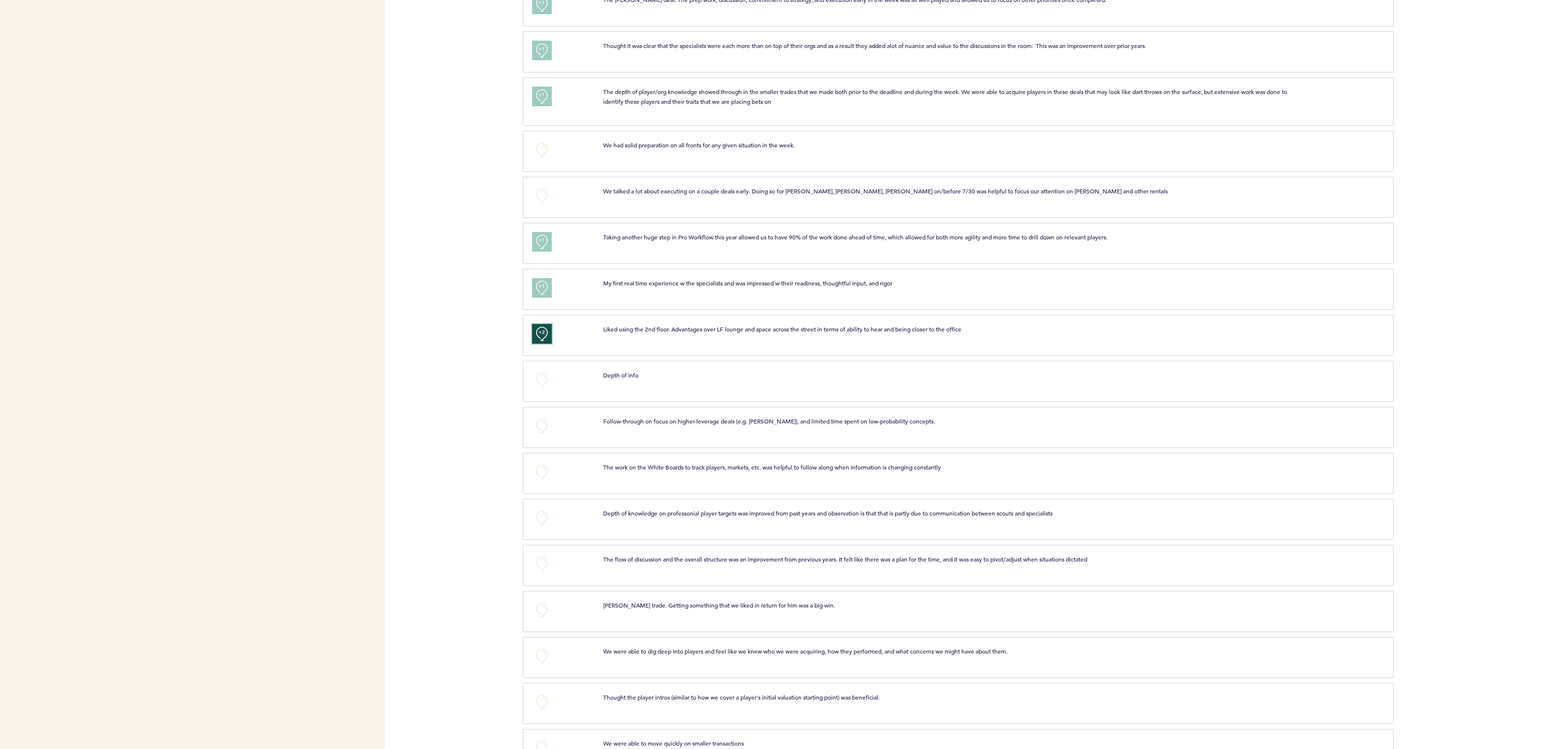
click at [544, 337] on span "+2" at bounding box center [542, 332] width 7 height 10
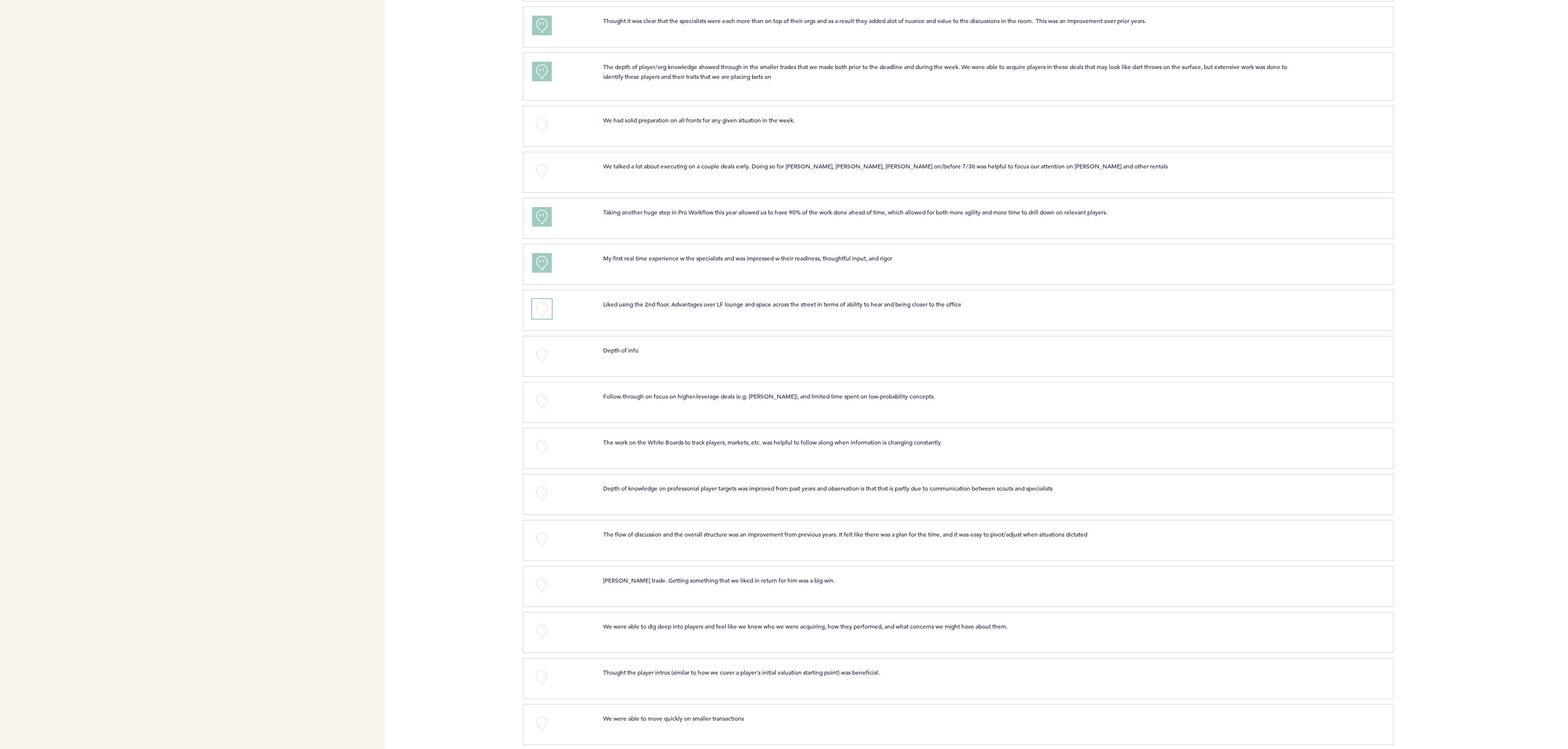
scroll to position [1446, 0]
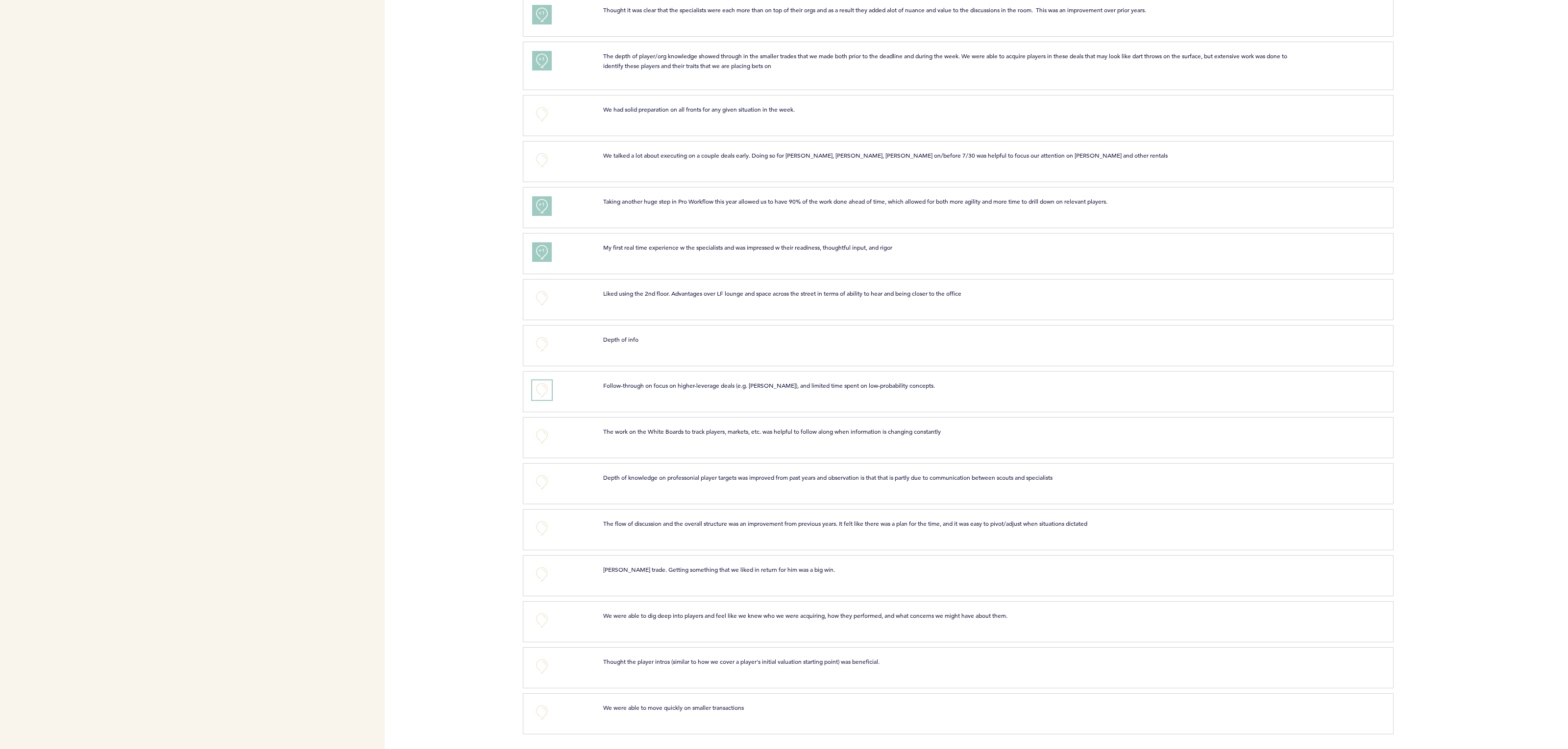
click at [544, 380] on button "+0" at bounding box center [542, 390] width 19 height 19
click at [542, 571] on button "+0" at bounding box center [542, 574] width 19 height 19
click at [542, 571] on span "+1" at bounding box center [542, 573] width 7 height 10
click at [555, 616] on div "+0" at bounding box center [560, 620] width 71 height 19
click at [536, 618] on button "+0" at bounding box center [542, 620] width 19 height 19
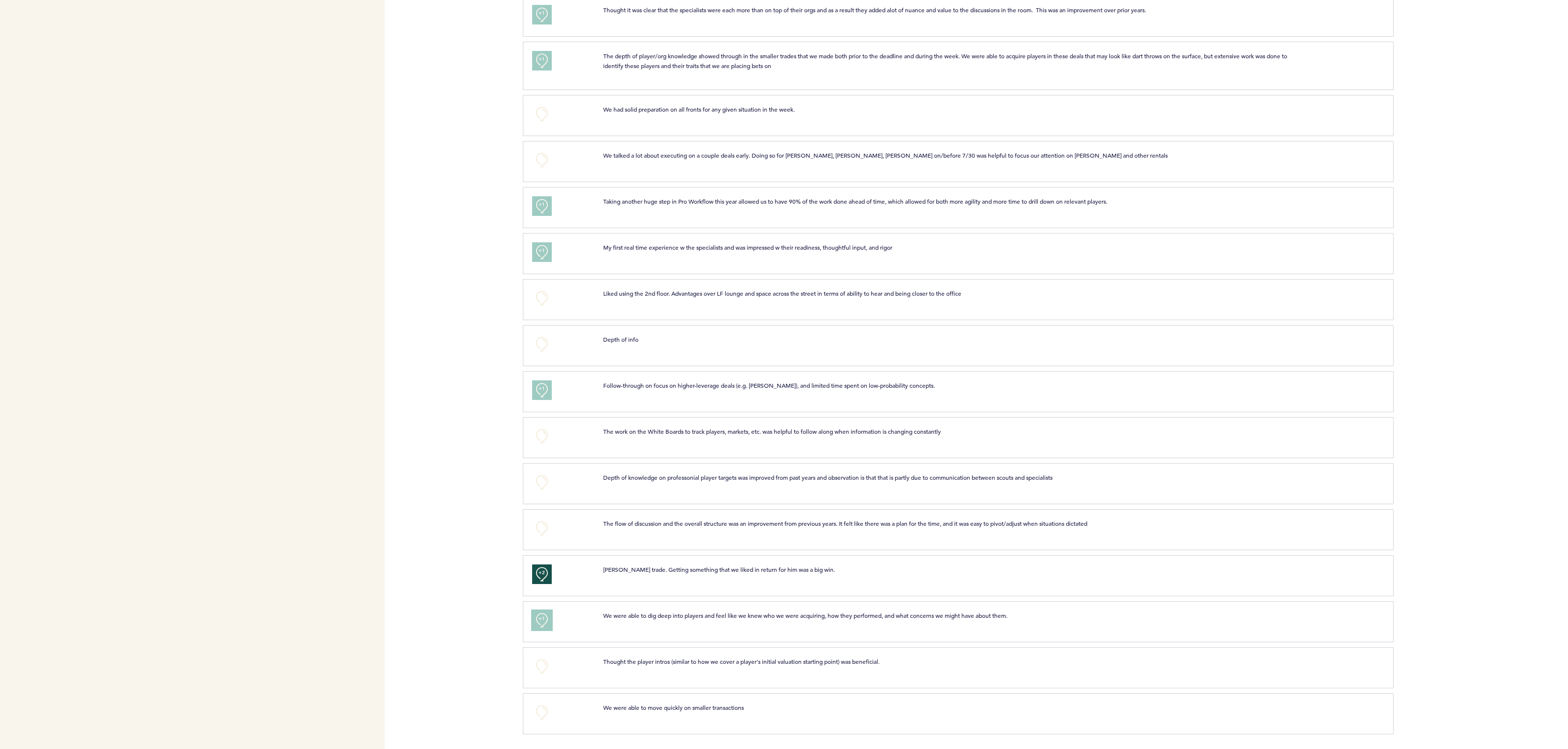
click at [539, 618] on span "+1" at bounding box center [542, 619] width 7 height 10
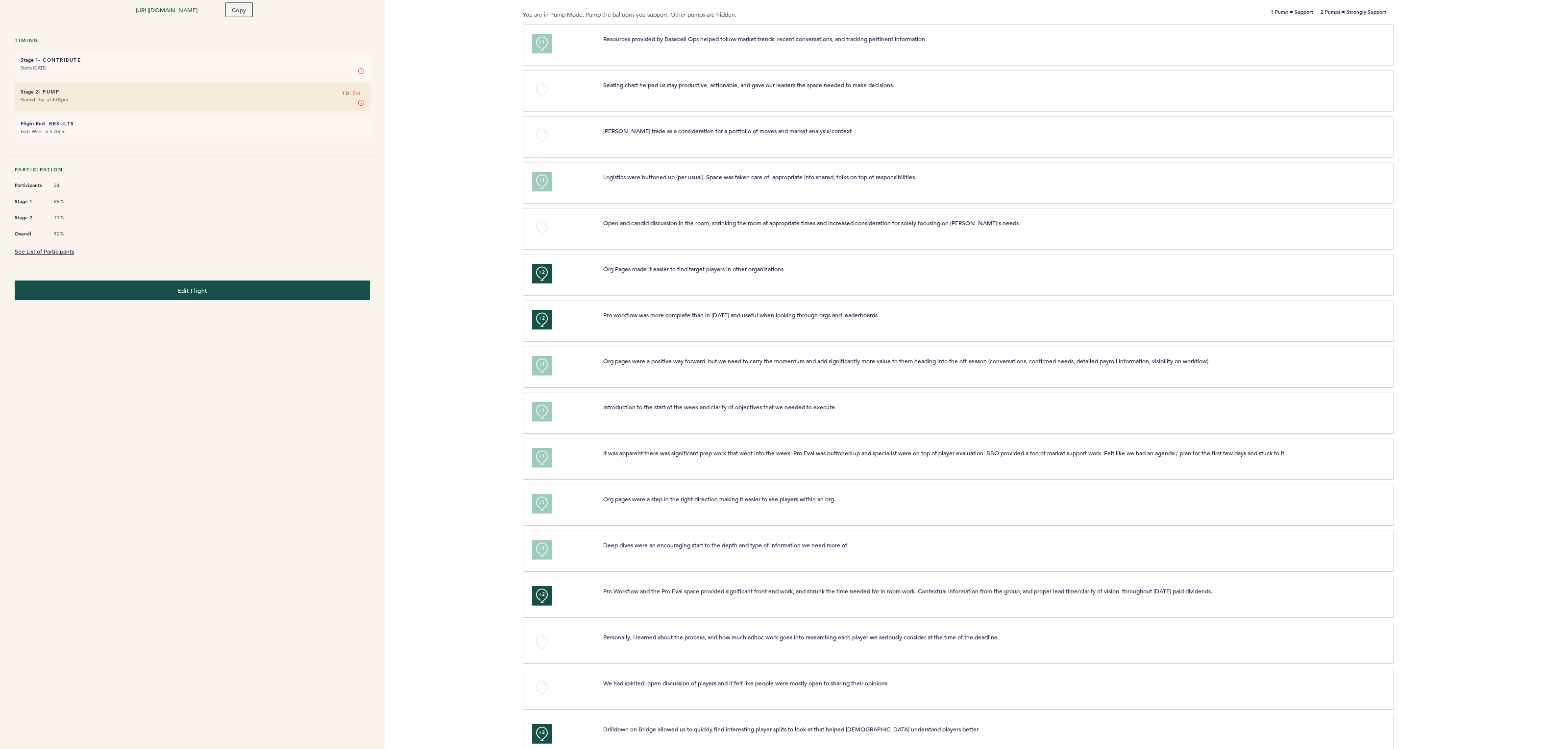
scroll to position [0, 0]
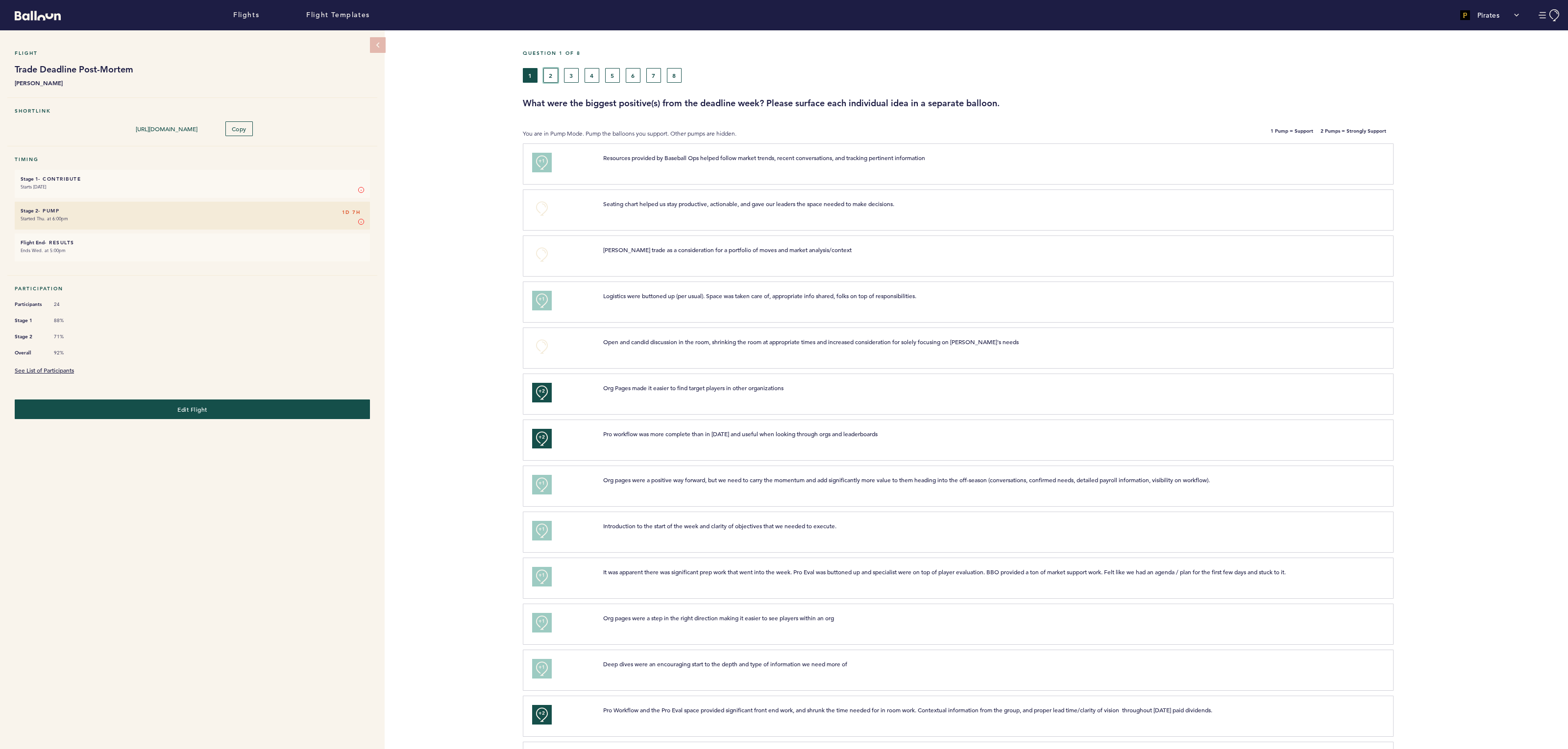
click at [551, 74] on button "2" at bounding box center [551, 75] width 14 height 14
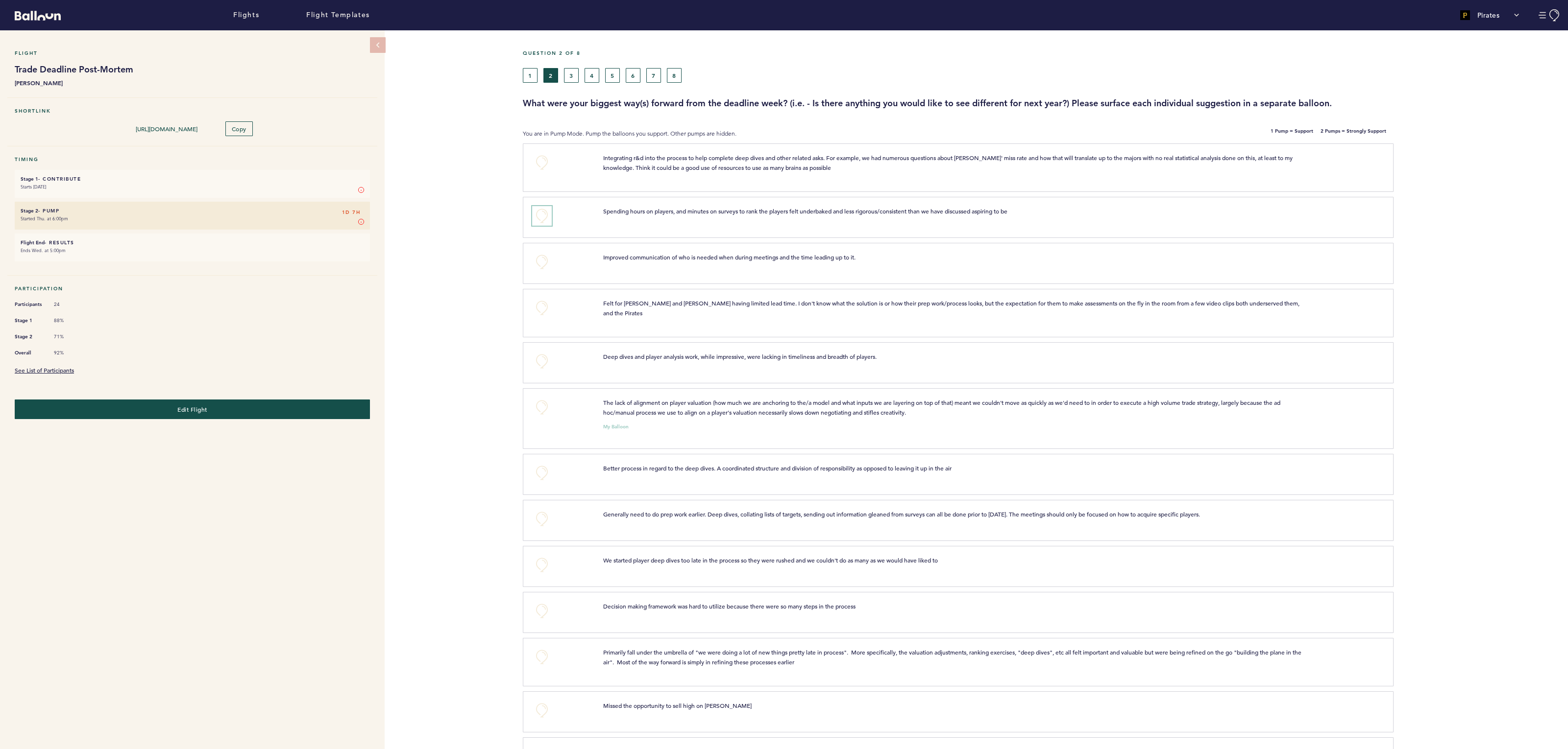
click at [537, 212] on button "+0" at bounding box center [542, 216] width 19 height 19
click at [537, 212] on button "+1" at bounding box center [542, 216] width 19 height 19
click at [541, 398] on button "+0" at bounding box center [542, 407] width 19 height 19
click at [541, 398] on button "+1" at bounding box center [542, 407] width 19 height 19
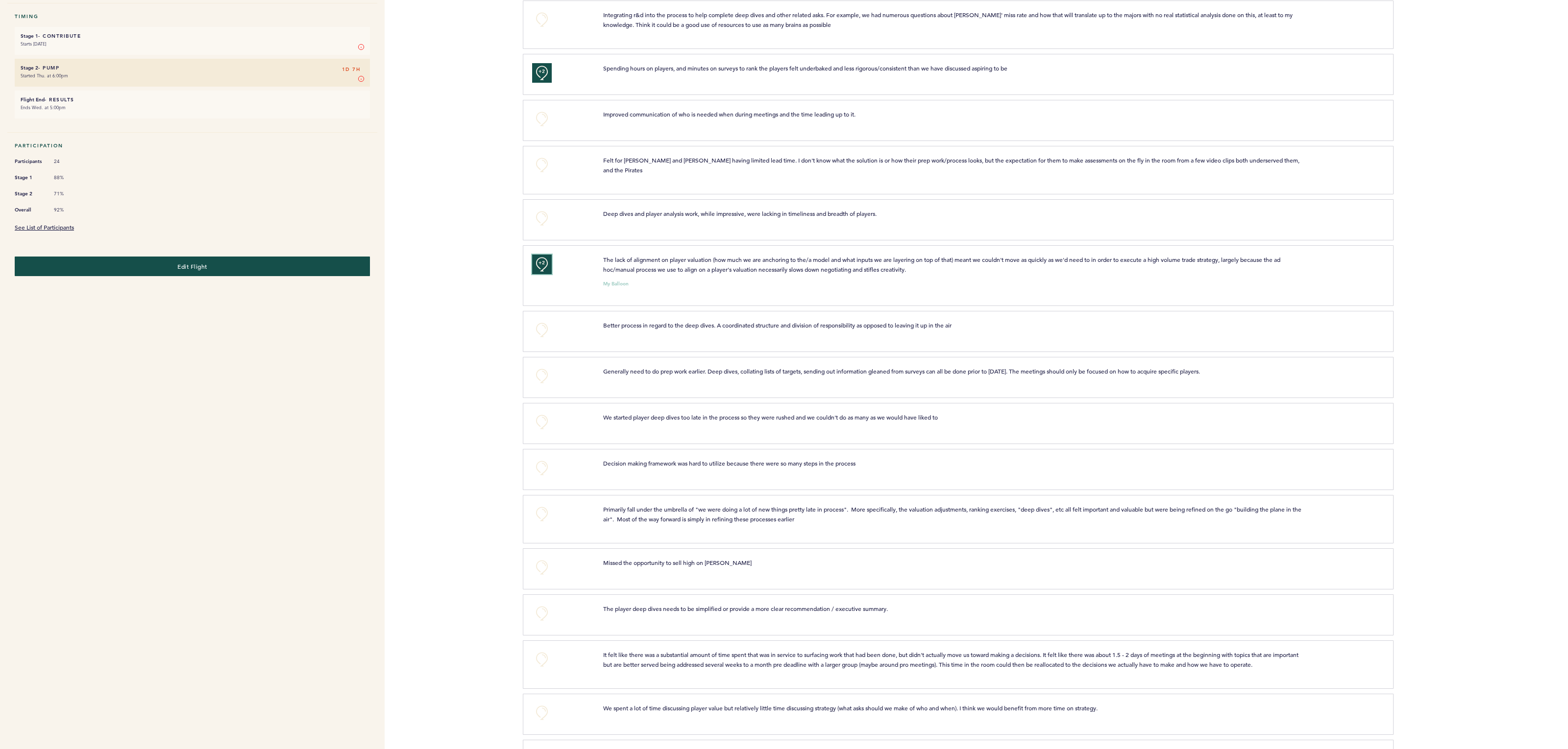
scroll to position [149, 0]
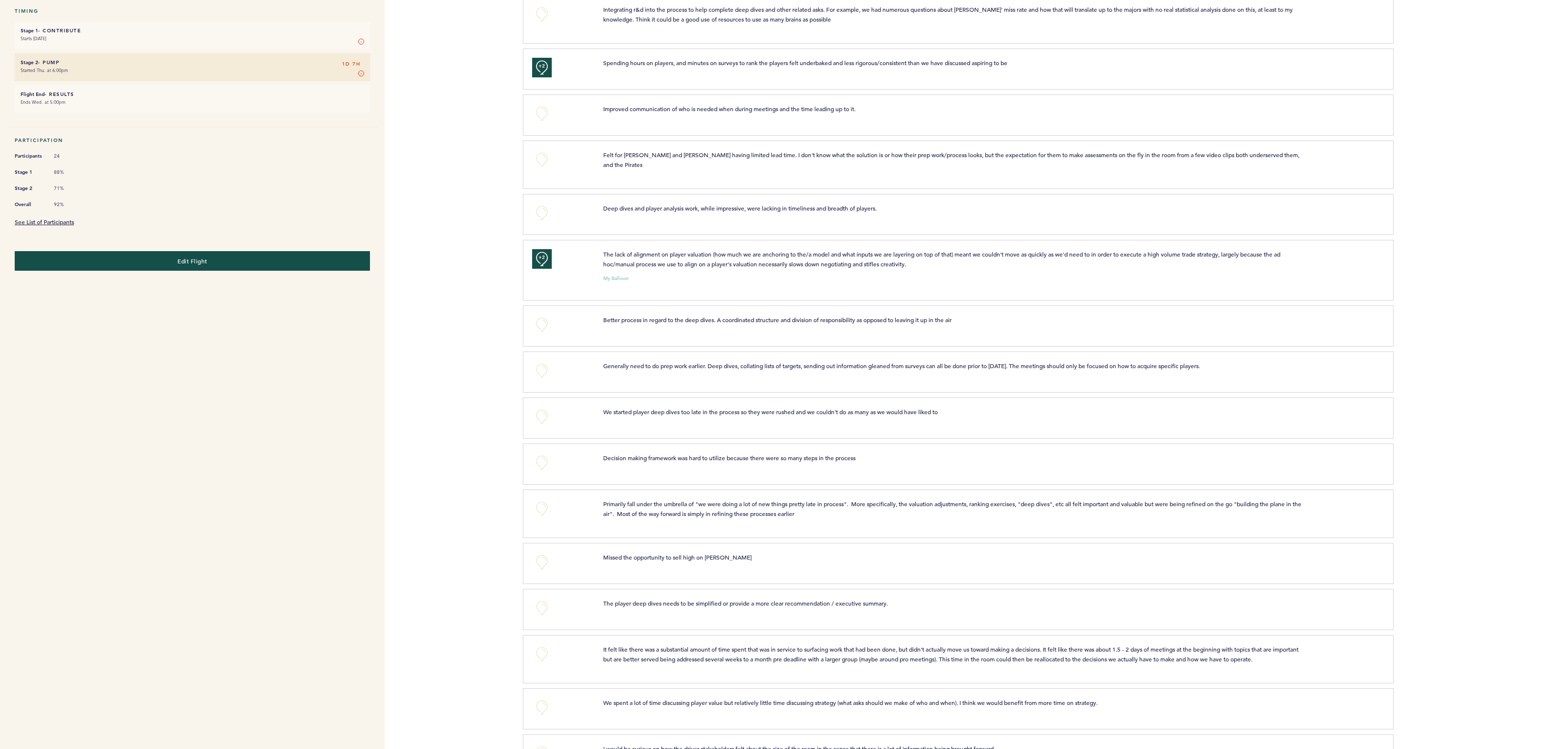
click at [529, 315] on div "+0" at bounding box center [560, 325] width 71 height 19
click at [537, 316] on button "+0" at bounding box center [542, 325] width 19 height 19
click at [541, 361] on button "+0" at bounding box center [542, 371] width 19 height 19
click at [541, 364] on span "+1" at bounding box center [542, 369] width 7 height 10
click at [547, 407] on button "+0" at bounding box center [542, 417] width 19 height 19
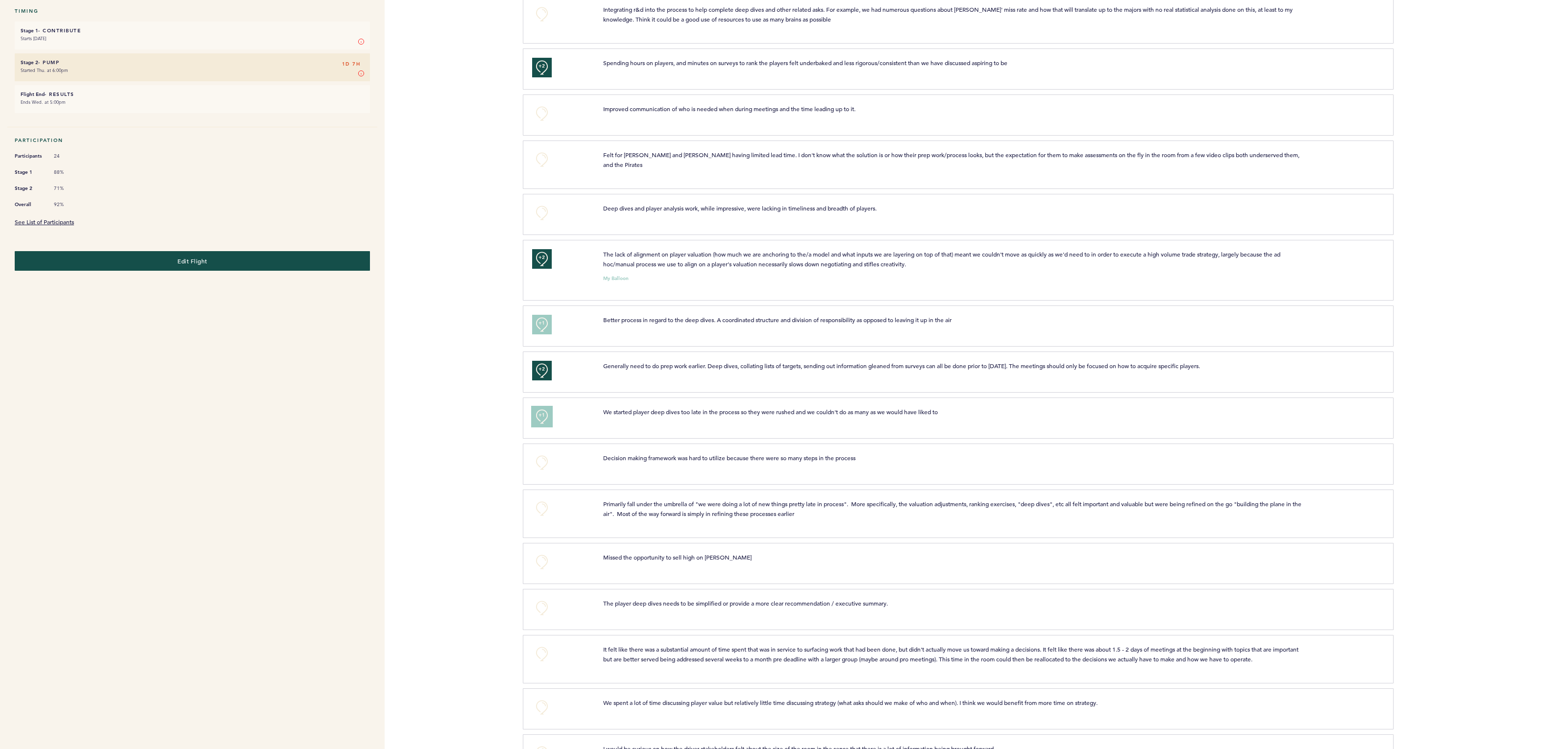
click at [547, 407] on button "+1" at bounding box center [542, 417] width 19 height 19
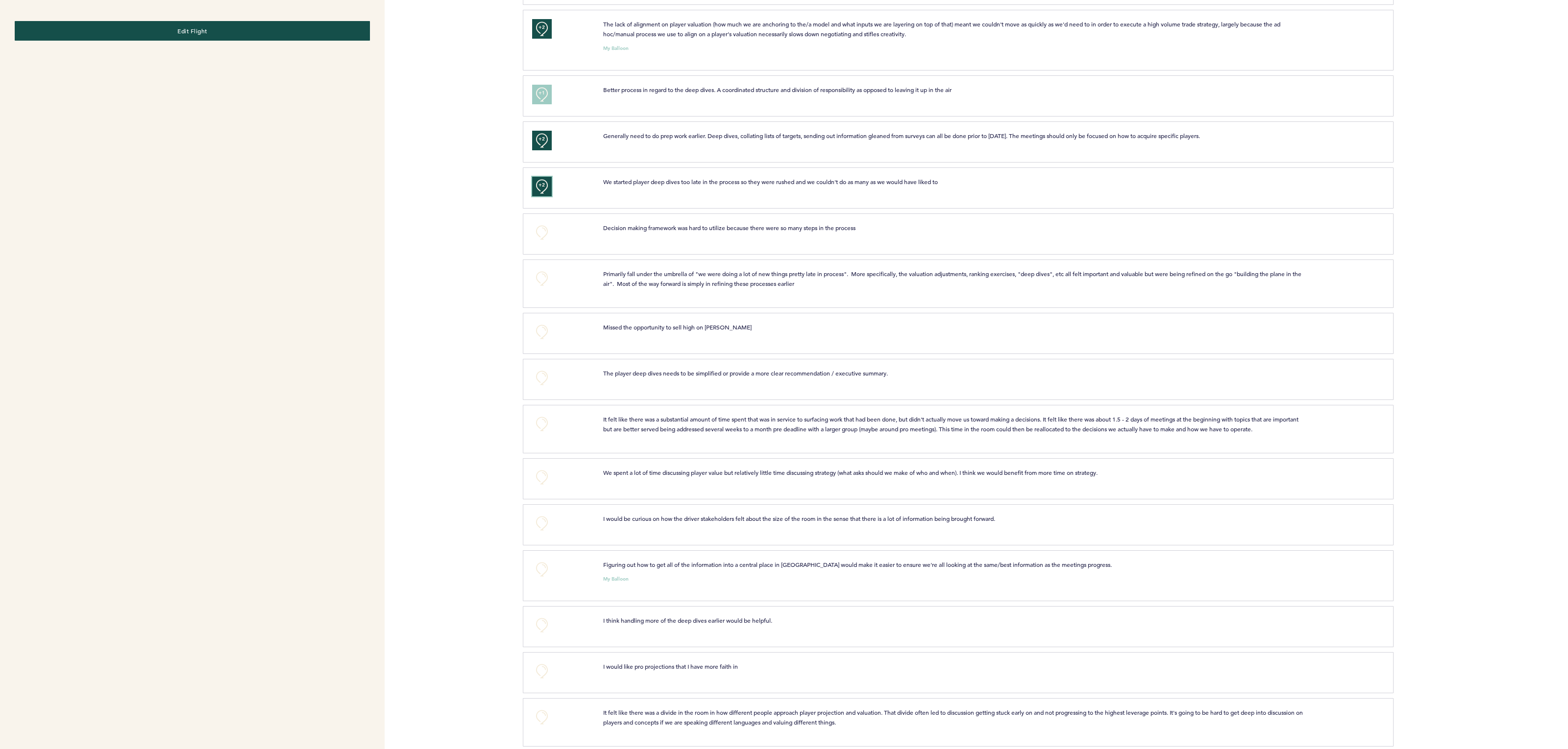
scroll to position [379, 0]
click at [547, 270] on button "+0" at bounding box center [542, 278] width 19 height 19
click at [547, 270] on button "+1" at bounding box center [542, 278] width 19 height 19
click at [539, 326] on button "+0" at bounding box center [542, 331] width 19 height 19
click at [539, 326] on span "+1" at bounding box center [542, 329] width 7 height 10
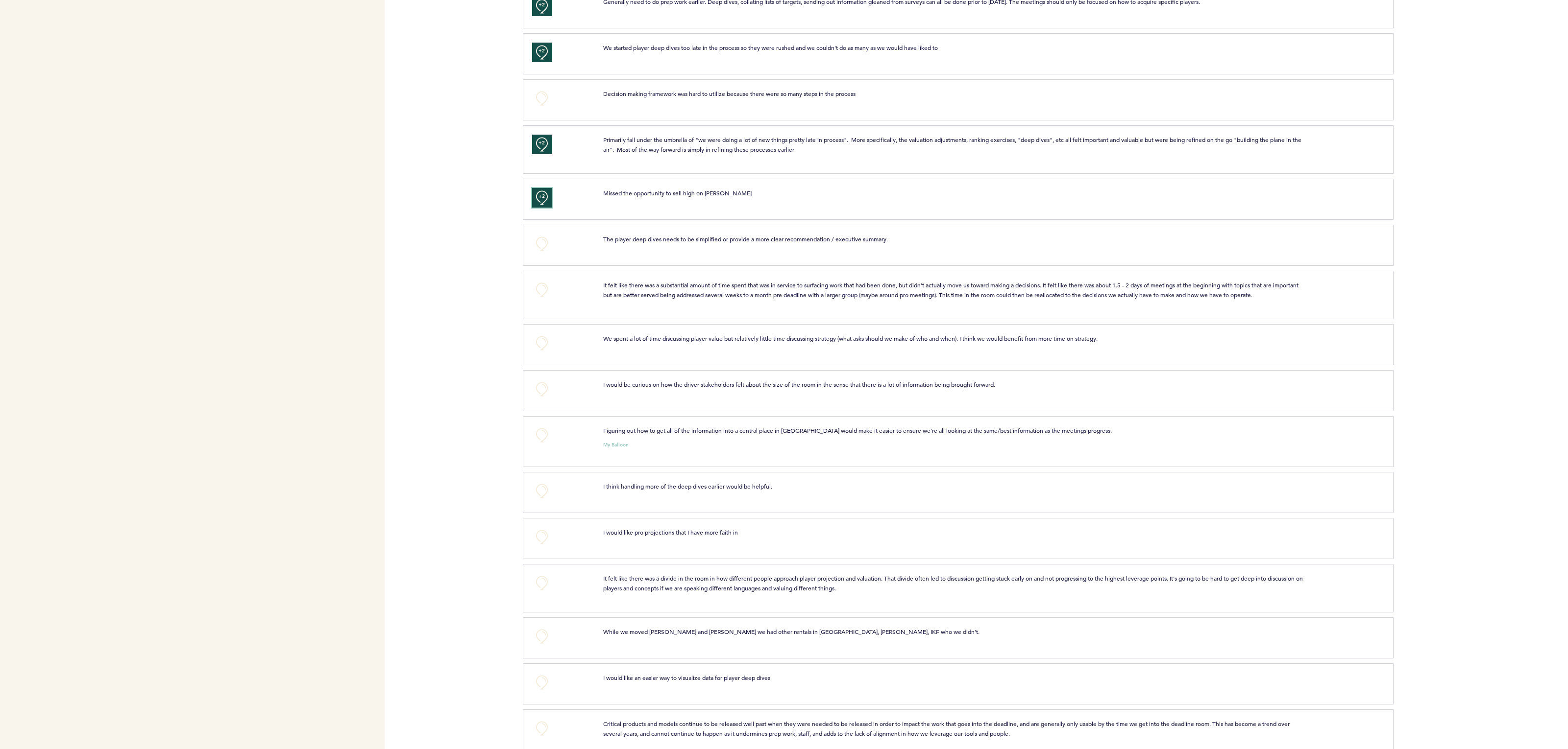
scroll to position [515, 0]
click at [545, 284] on button "+0" at bounding box center [542, 288] width 19 height 19
click at [545, 284] on span "+1" at bounding box center [542, 286] width 7 height 10
click at [550, 285] on button "+1" at bounding box center [542, 288] width 19 height 19
click at [546, 334] on button "+0" at bounding box center [542, 341] width 19 height 19
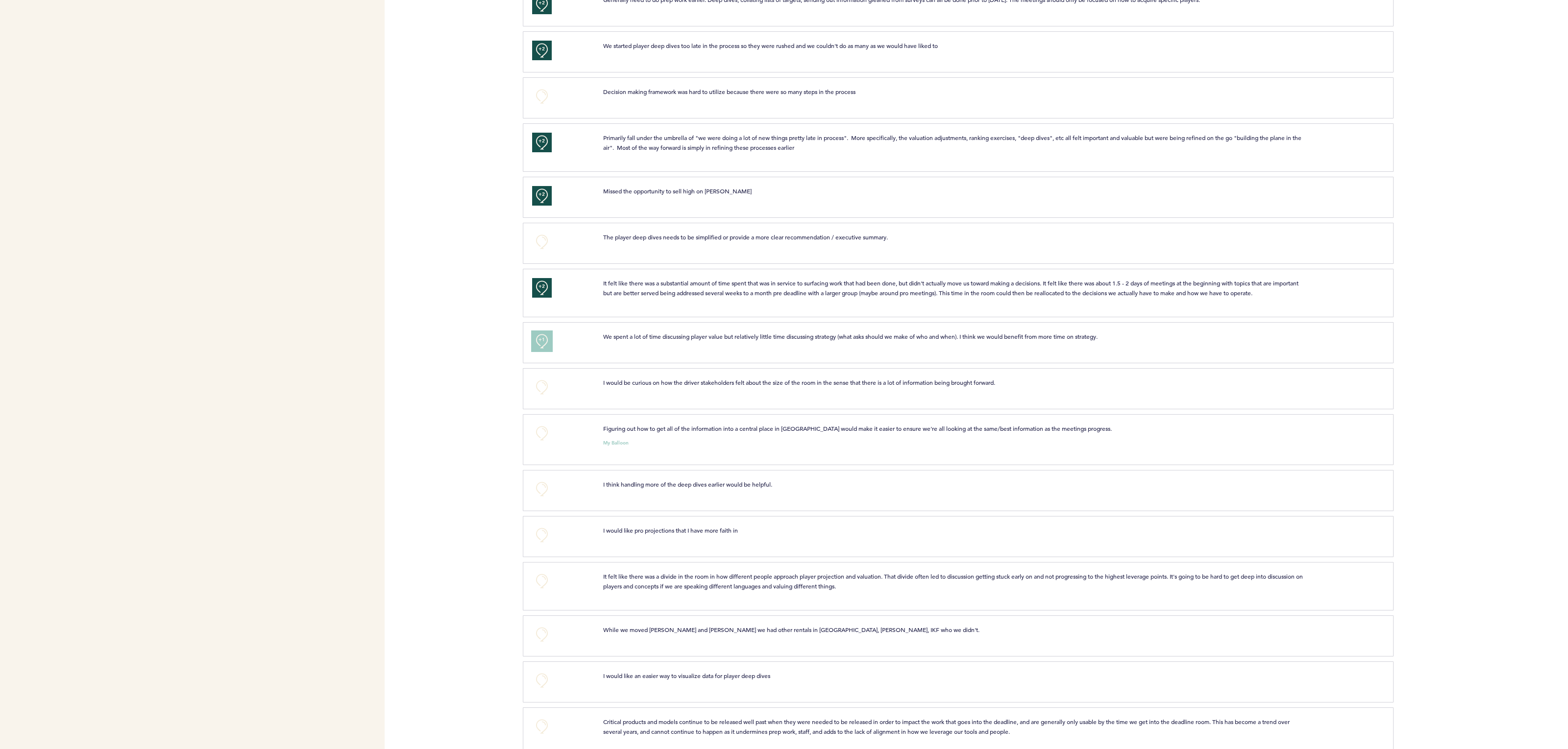
click at [546, 334] on button "+1" at bounding box center [542, 341] width 19 height 19
click at [536, 425] on button "+0" at bounding box center [542, 433] width 19 height 19
click at [536, 425] on button "+1" at bounding box center [542, 433] width 19 height 19
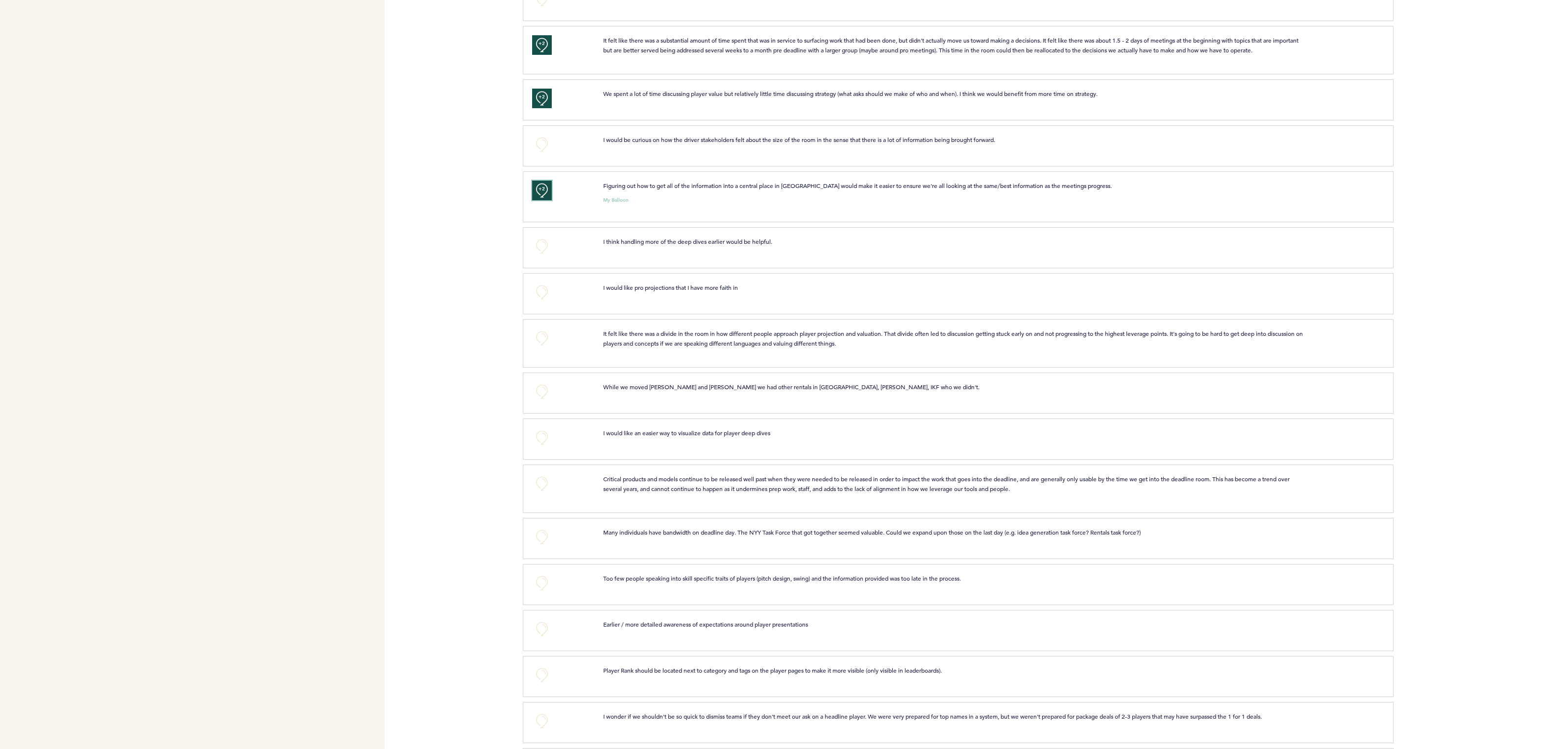
scroll to position [779, 0]
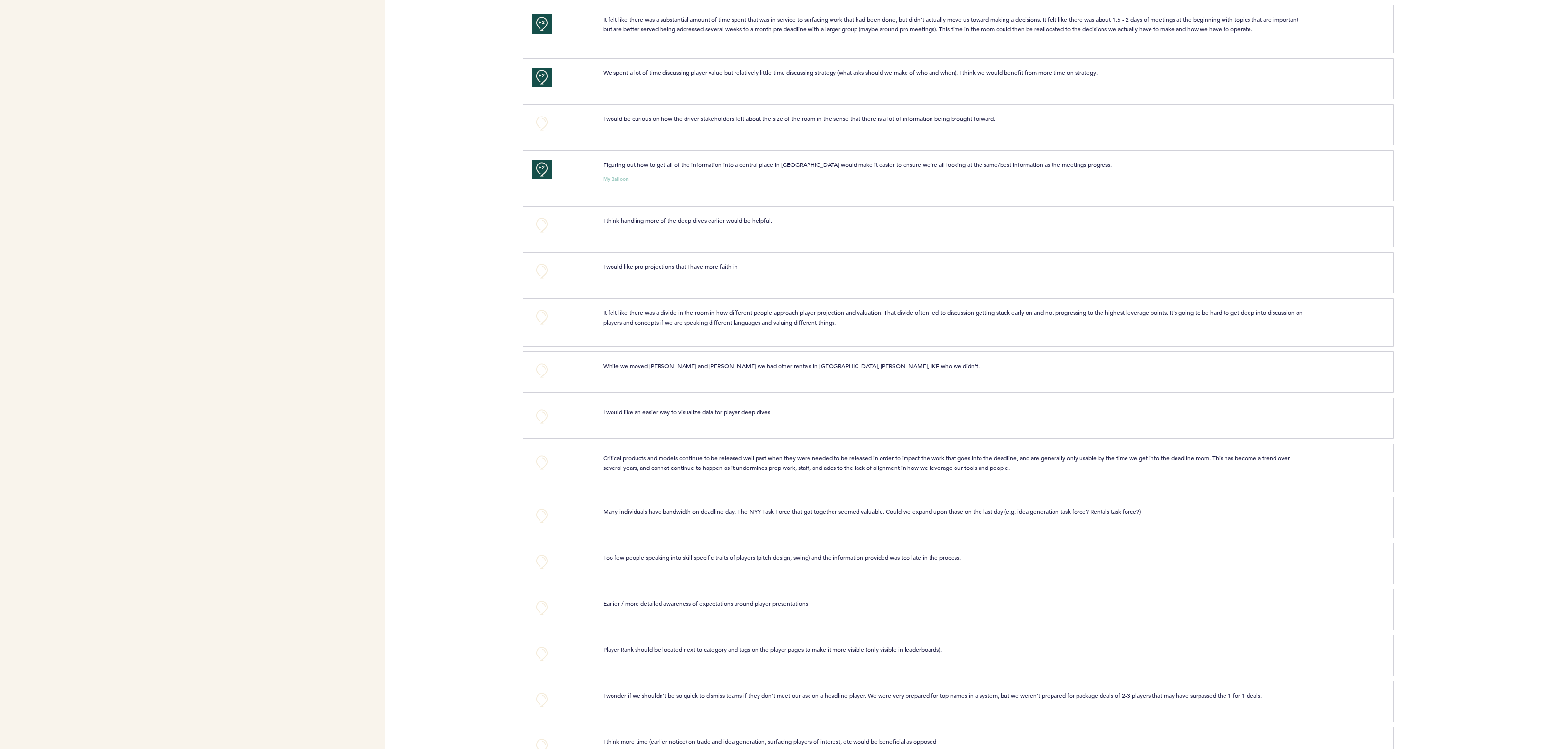
click at [554, 314] on div "+0" at bounding box center [560, 321] width 71 height 27
click at [545, 311] on button "+0" at bounding box center [542, 317] width 19 height 19
click at [0, 0] on span "+0" at bounding box center [0, 0] width 0 height 0
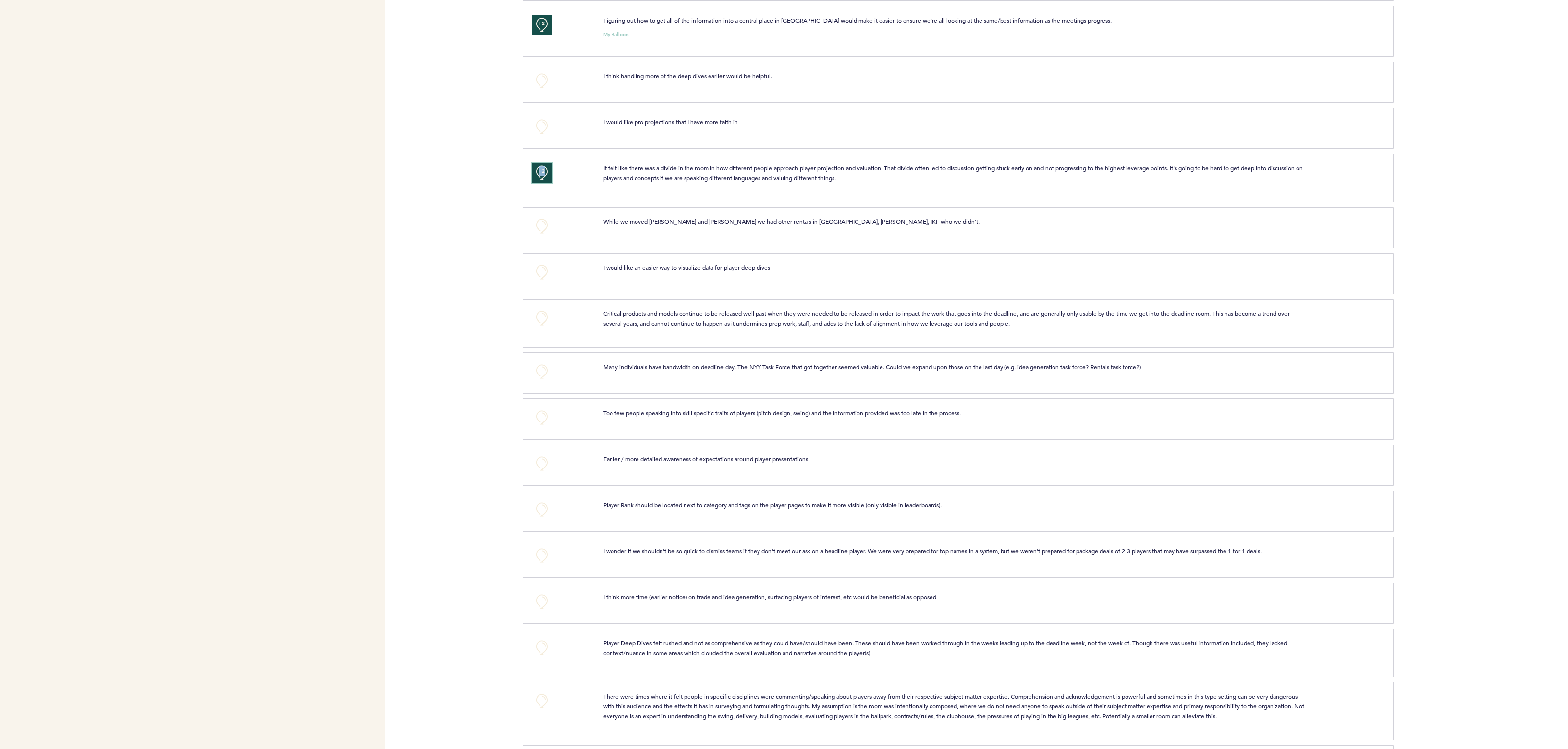
scroll to position [938, 0]
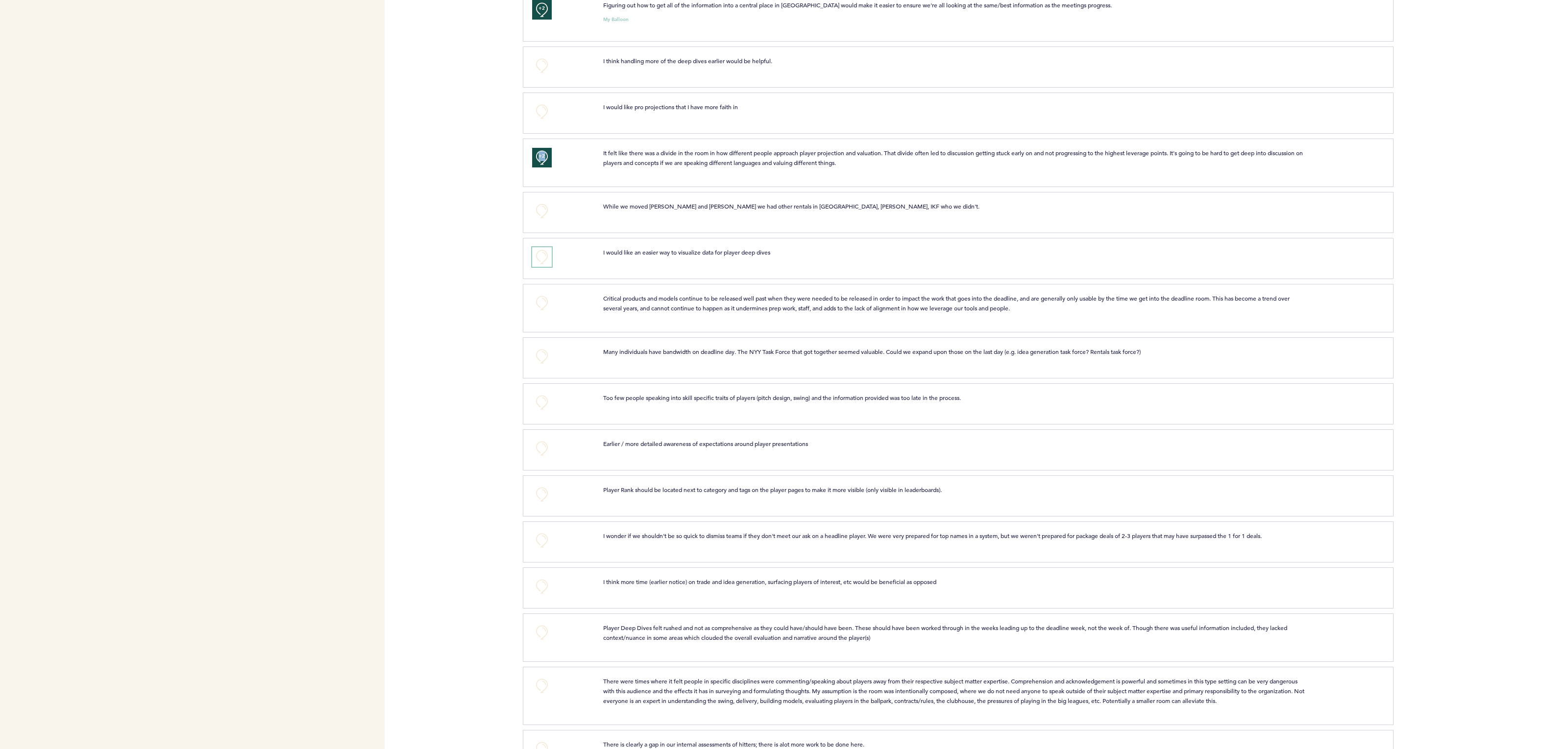
click at [538, 255] on button "+0" at bounding box center [542, 257] width 19 height 19
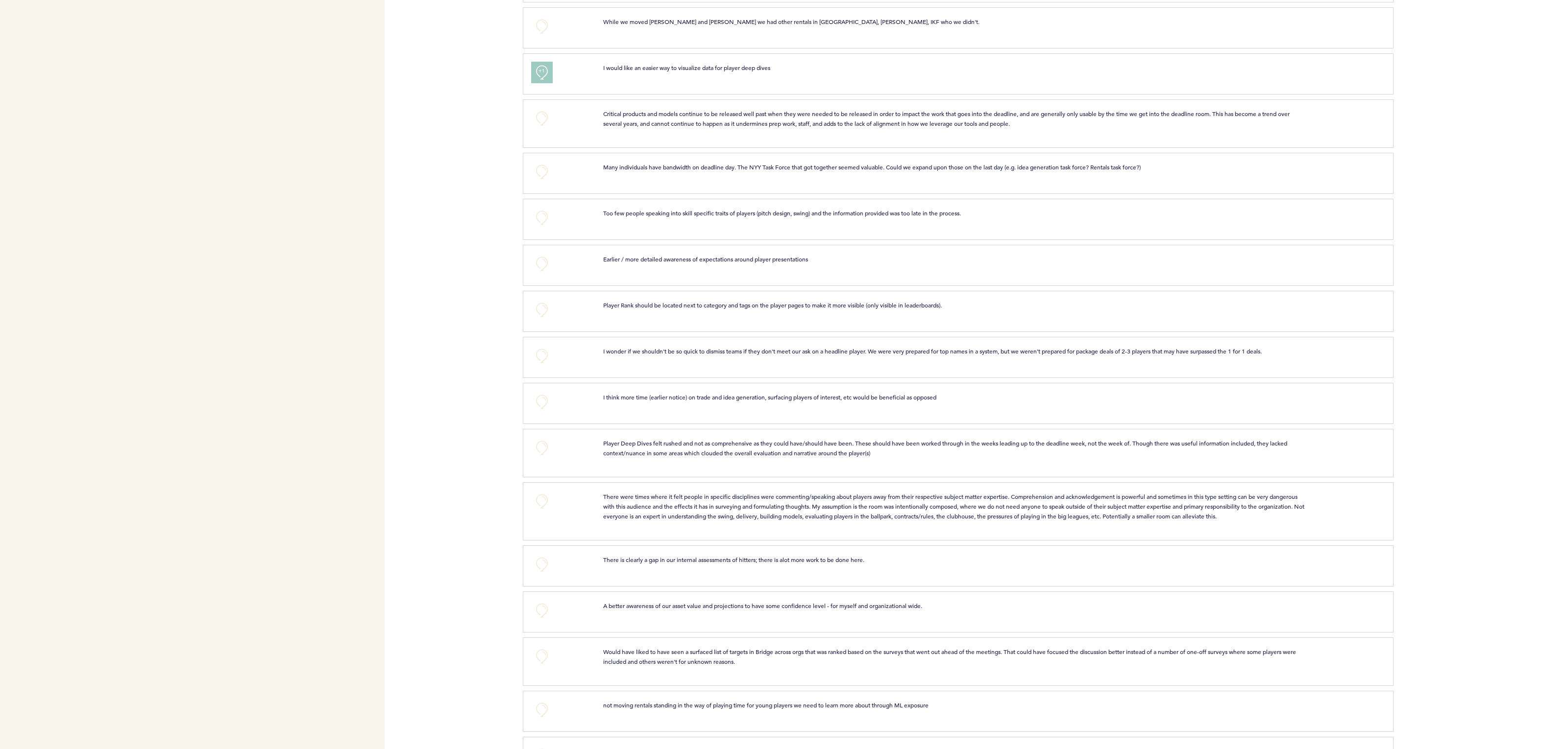
scroll to position [1125, 0]
click at [535, 348] on button "+0" at bounding box center [542, 354] width 19 height 19
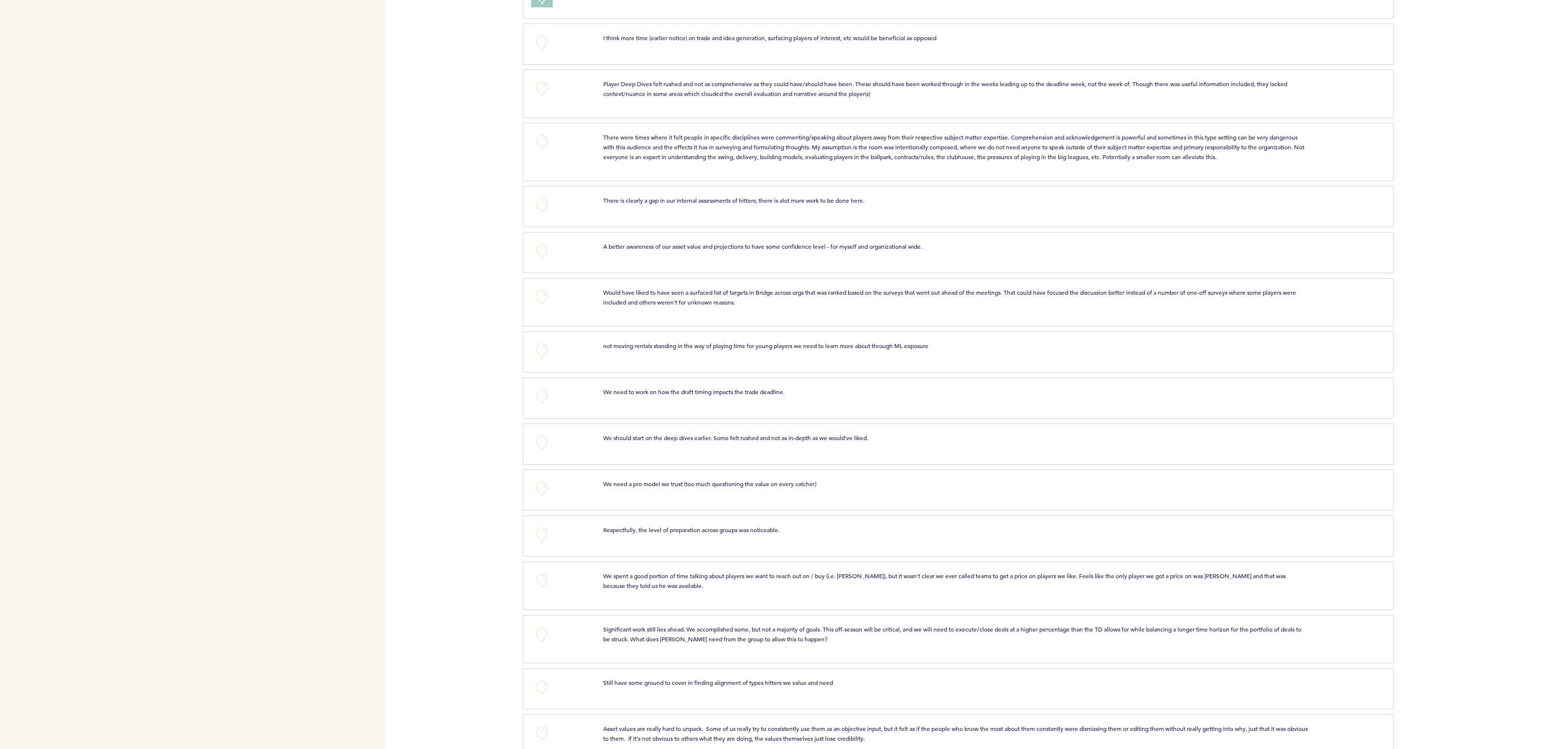
scroll to position [1483, 0]
click at [542, 297] on button "+0" at bounding box center [542, 297] width 19 height 19
click at [542, 297] on span "+1" at bounding box center [542, 295] width 7 height 10
click at [543, 290] on span "+1" at bounding box center [542, 295] width 7 height 10
click at [550, 293] on button "+0" at bounding box center [542, 297] width 19 height 19
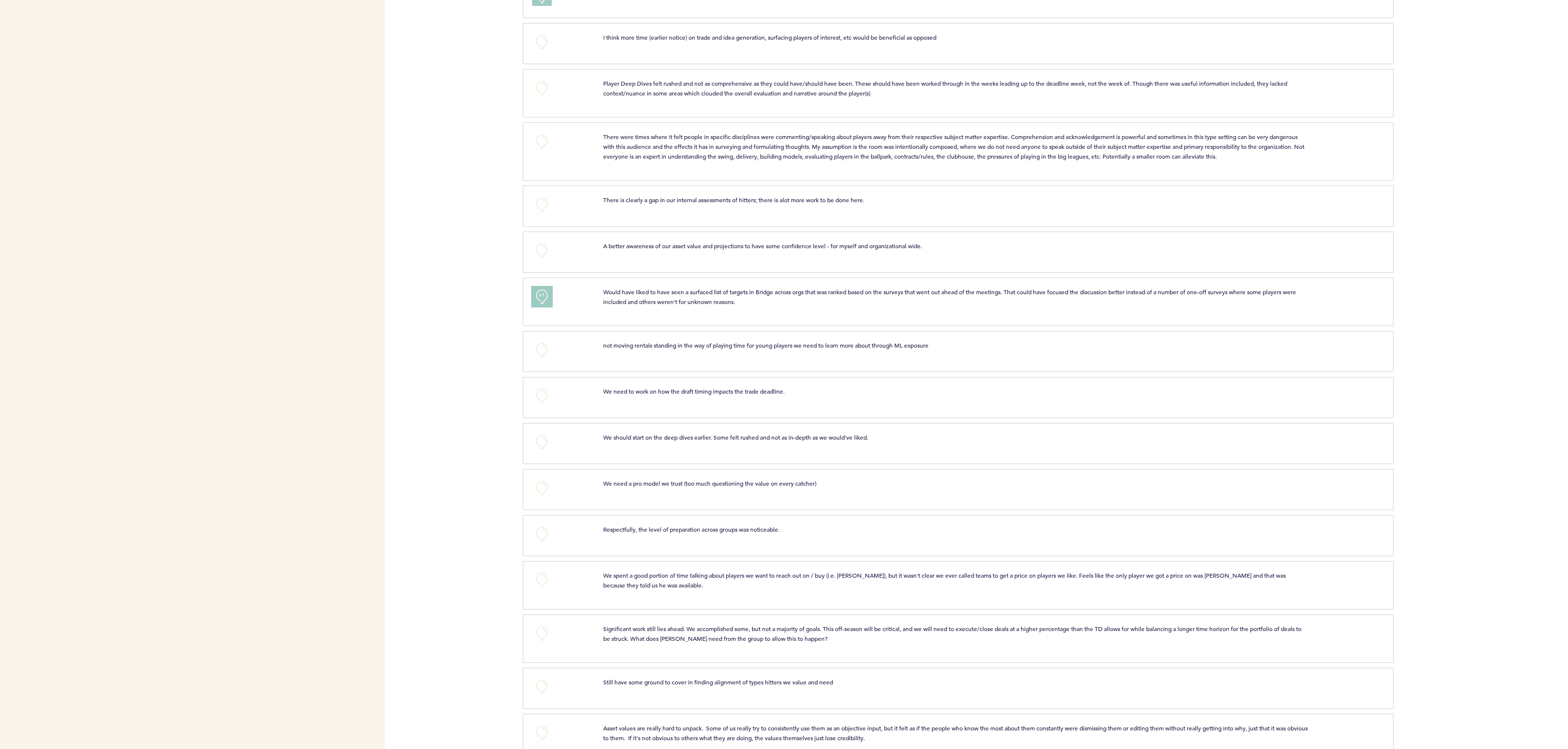
click at [546, 300] on button "+1" at bounding box center [542, 297] width 19 height 19
